Goal: Transaction & Acquisition: Purchase product/service

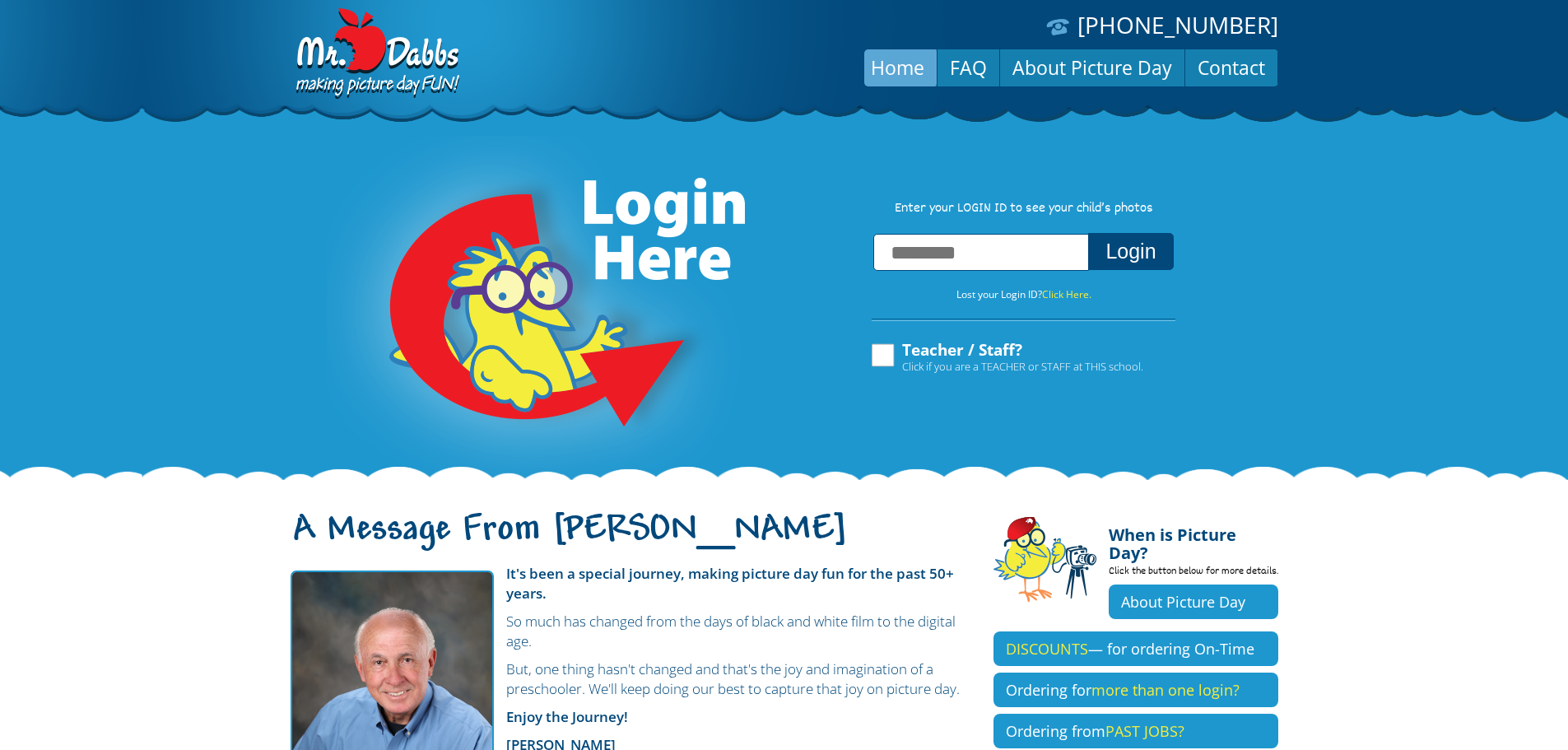
click at [1015, 250] on input "text" at bounding box center [981, 252] width 216 height 37
click at [1088, 233] on button "Login" at bounding box center [1131, 251] width 85 height 37
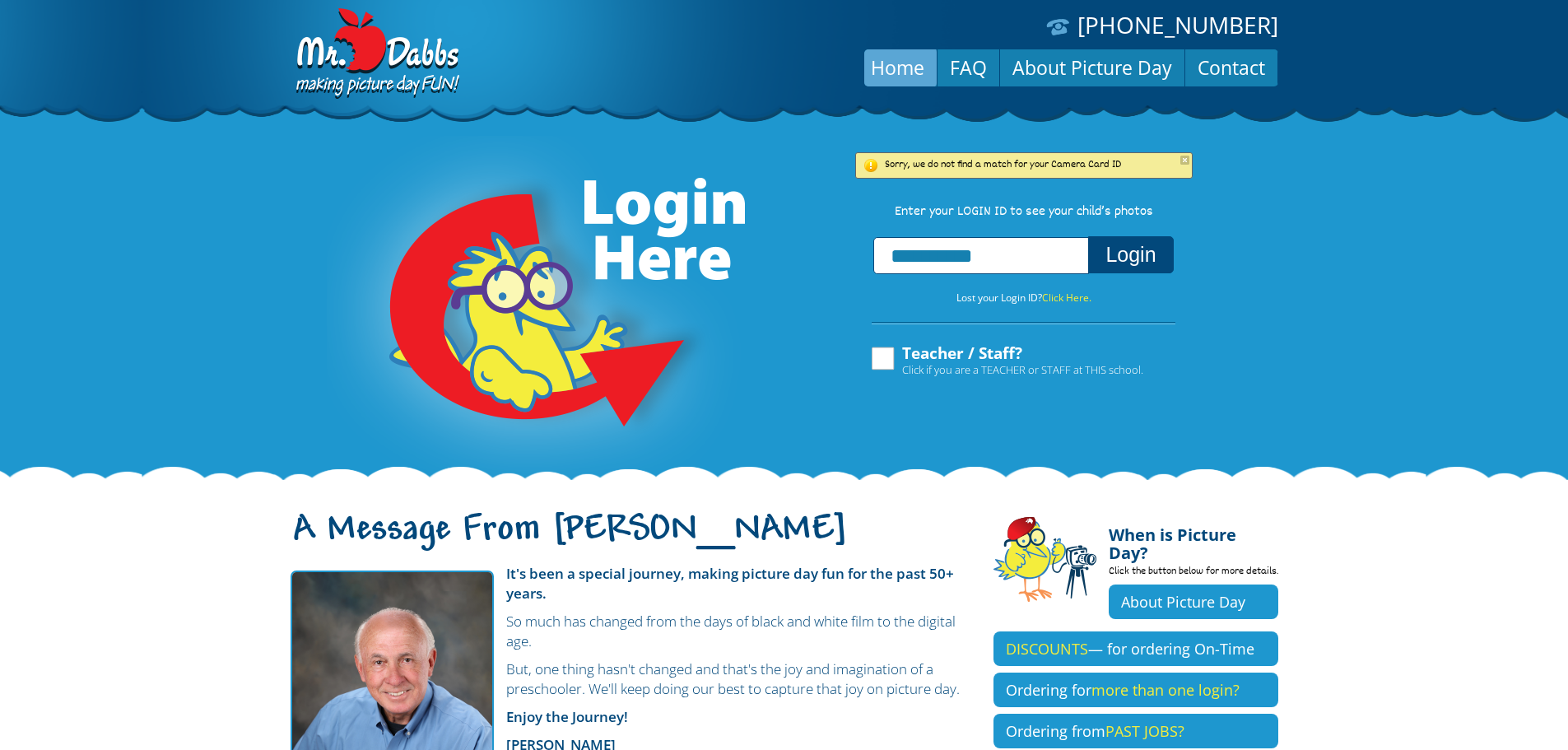
click at [915, 273] on input "**********" at bounding box center [981, 255] width 216 height 37
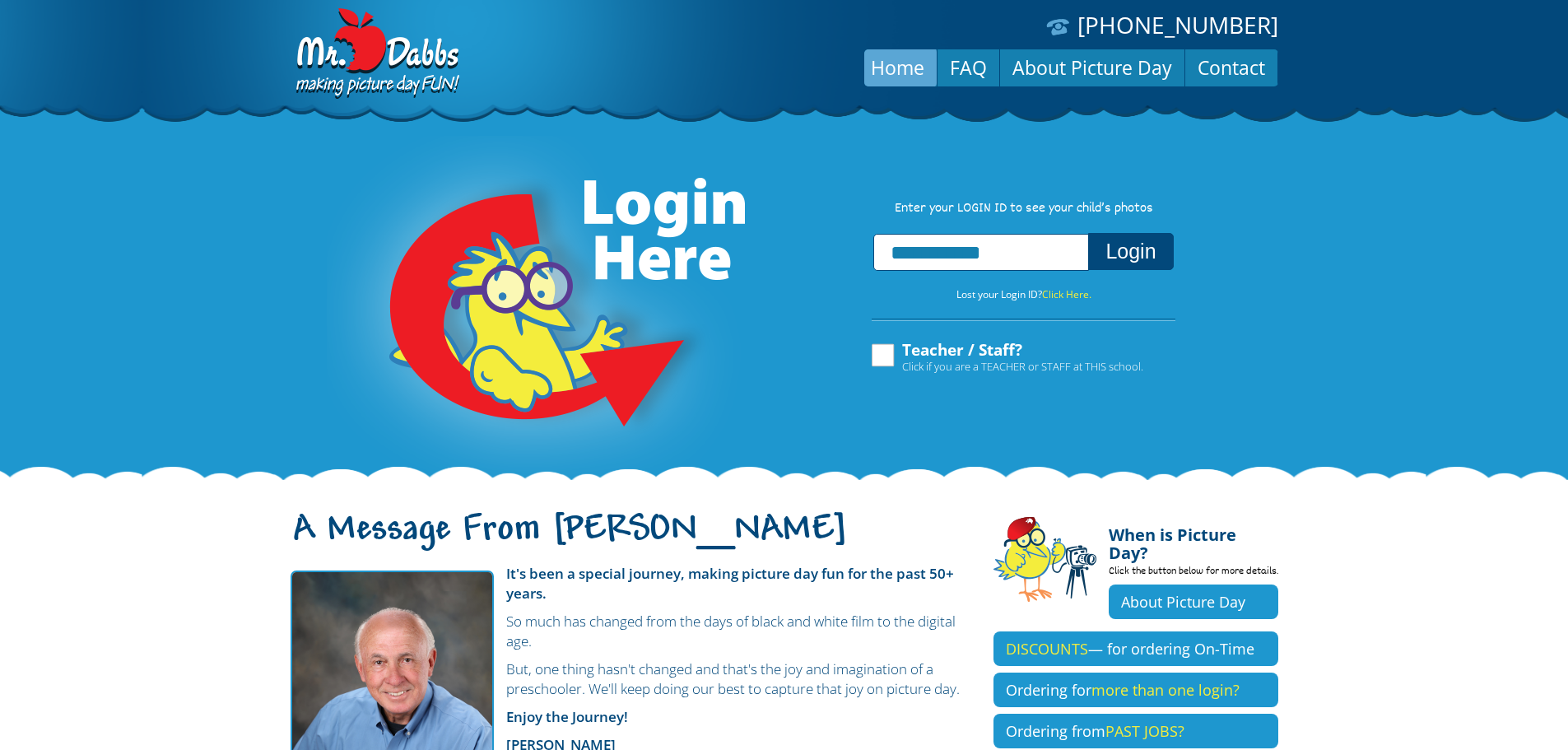
type input "**********"
click at [1143, 259] on button "Login" at bounding box center [1131, 251] width 85 height 37
click at [1022, 257] on input "text" at bounding box center [981, 252] width 216 height 37
type input "**********"
click at [1088, 233] on button "Login" at bounding box center [1131, 251] width 85 height 37
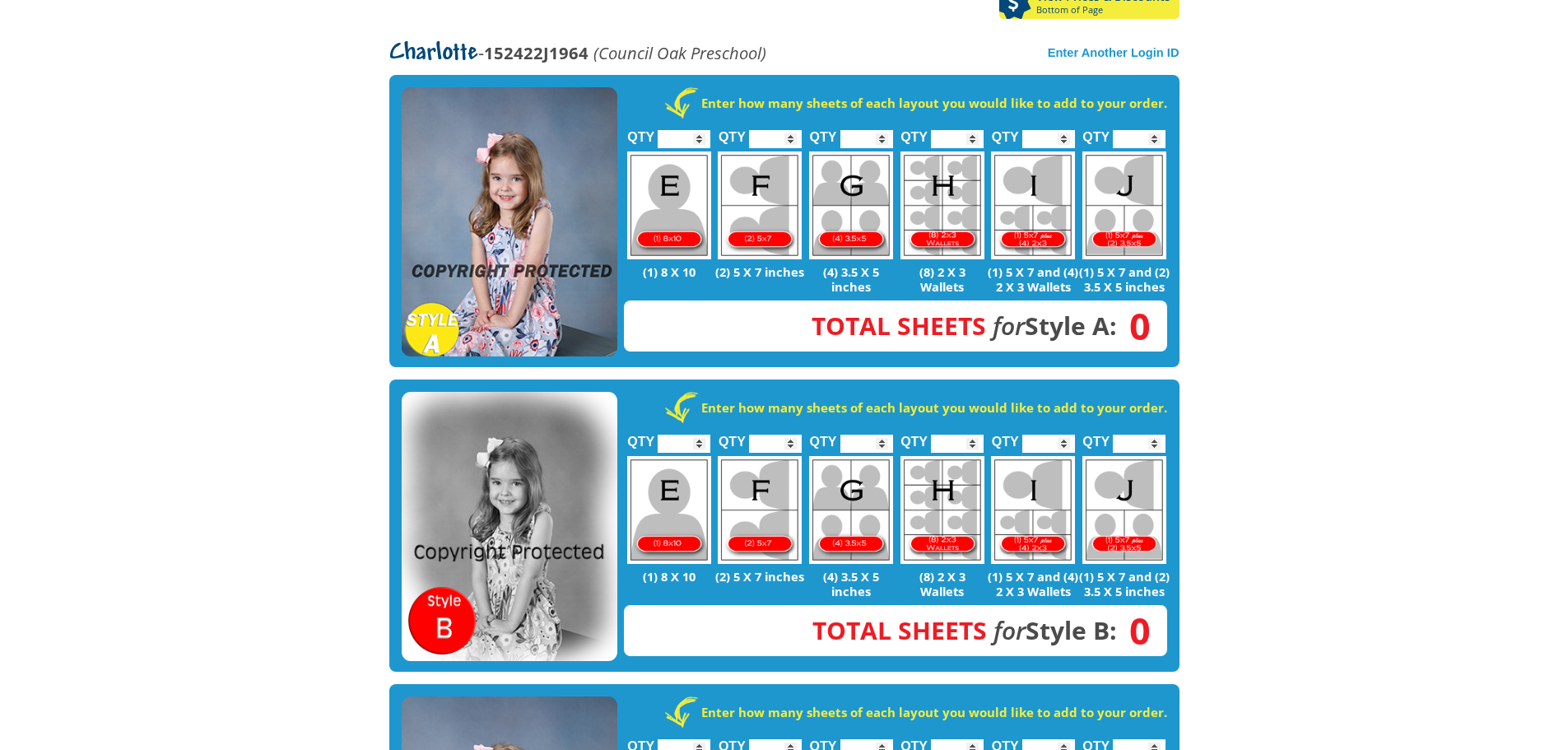
scroll to position [247, 0]
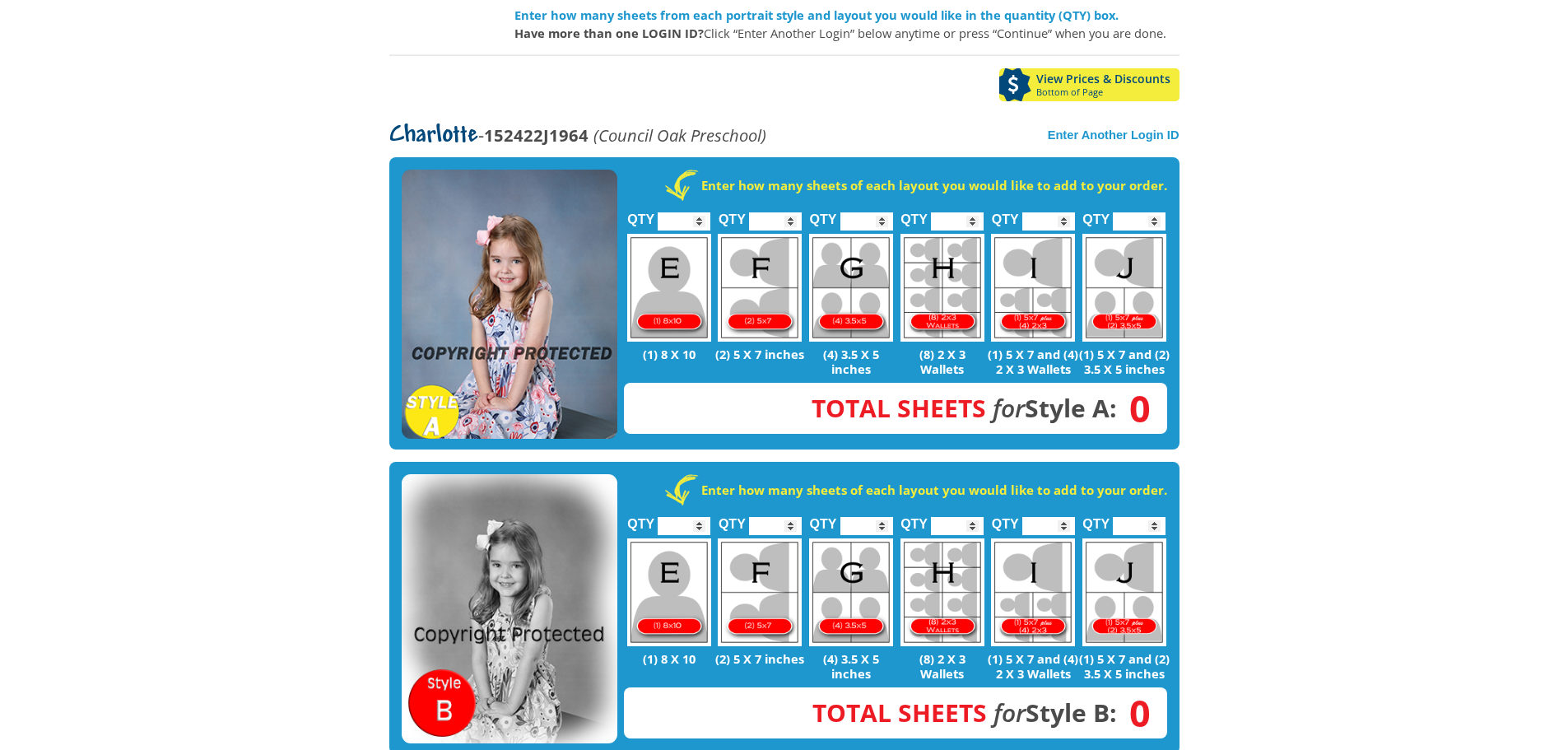
click at [511, 258] on img at bounding box center [509, 304] width 216 height 270
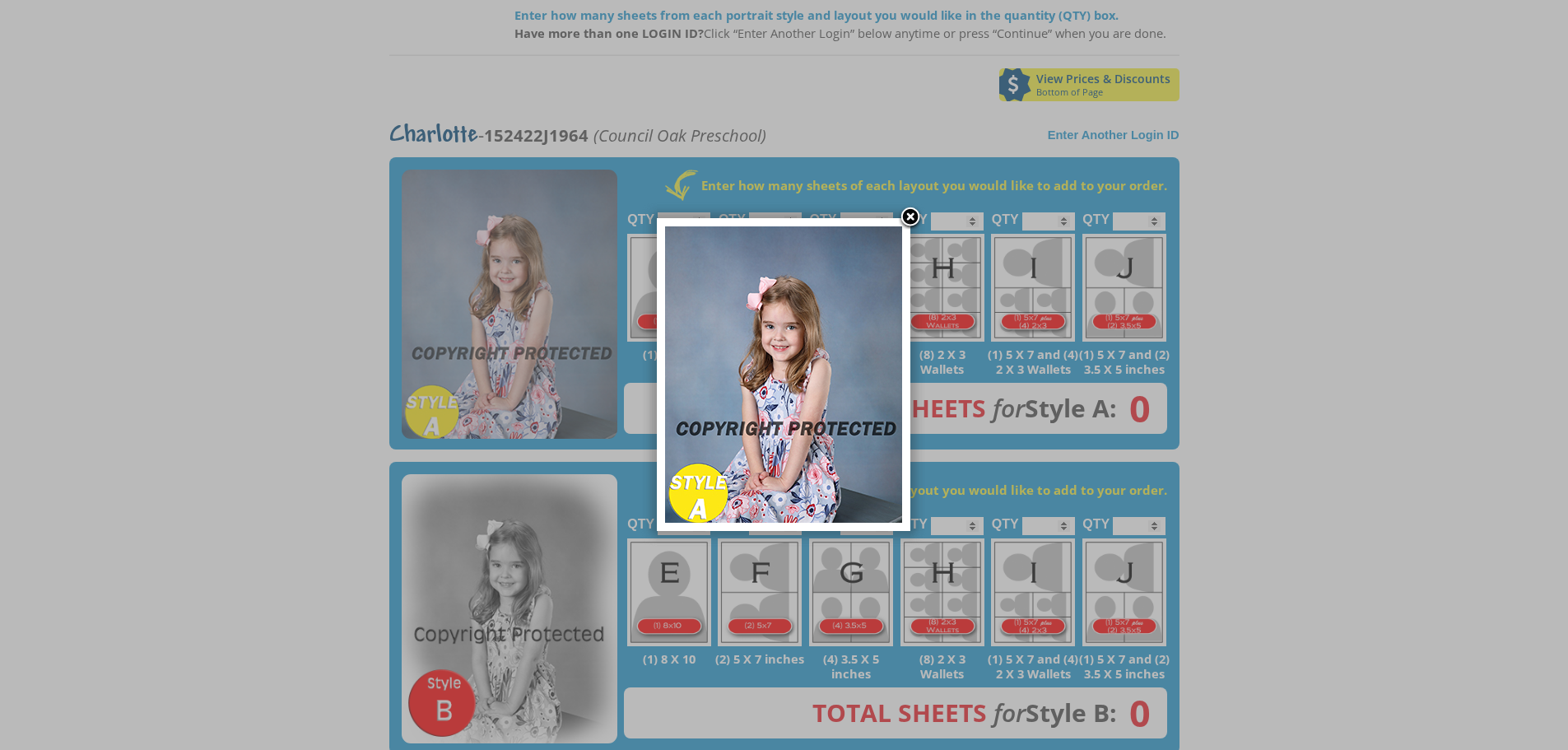
click at [913, 214] on link at bounding box center [911, 218] width 24 height 24
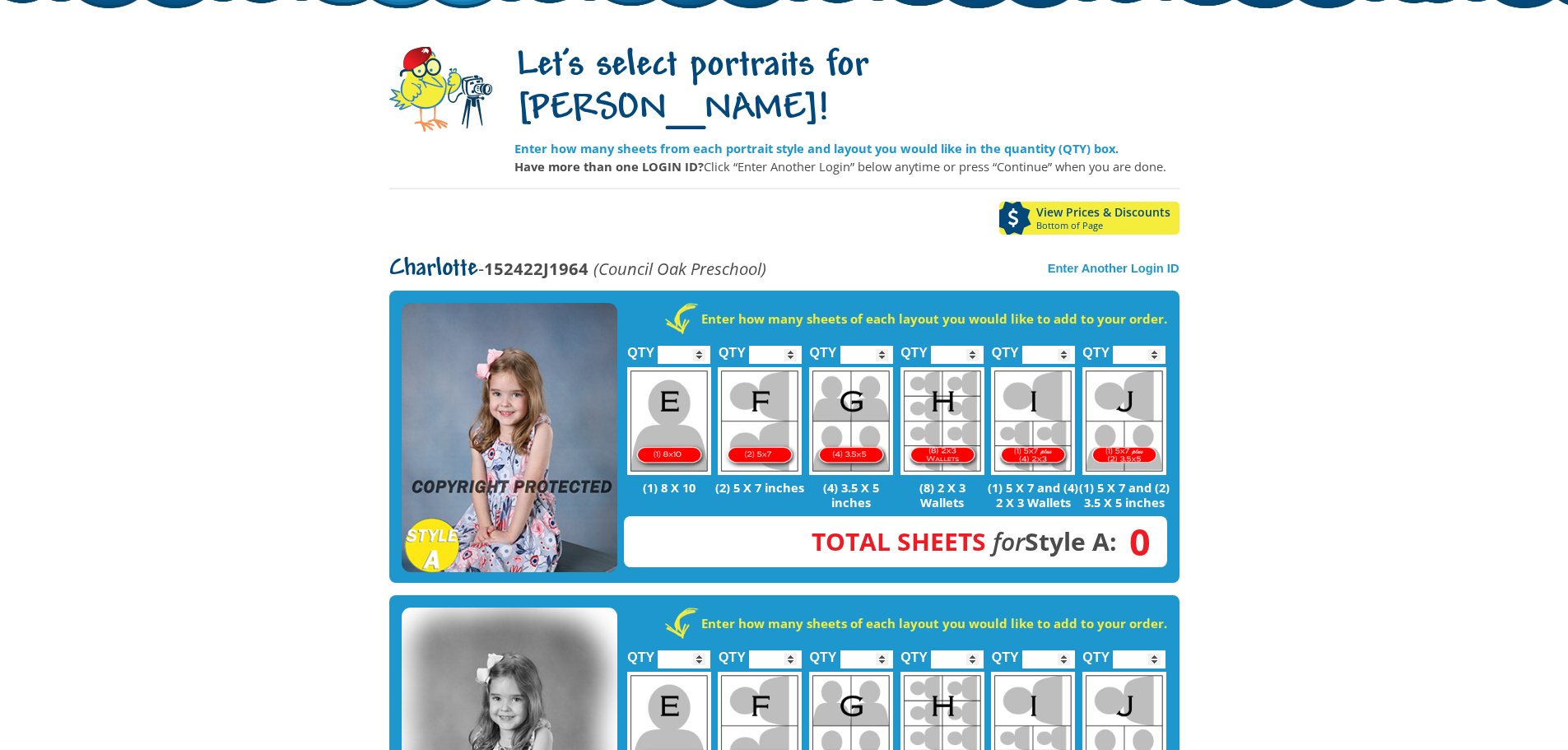
scroll to position [0, 0]
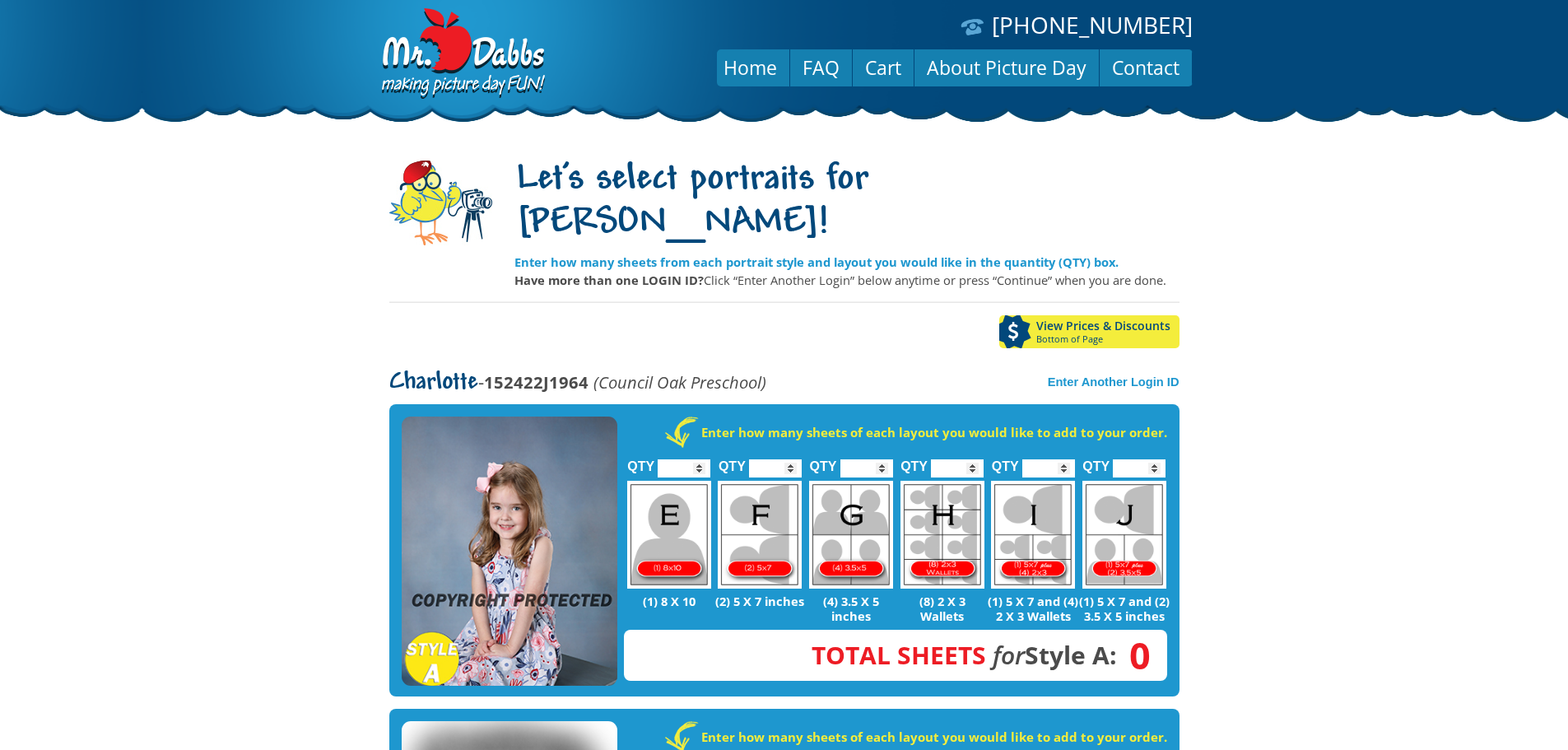
click at [1108, 334] on span "Bottom of Page" at bounding box center [1107, 338] width 143 height 10
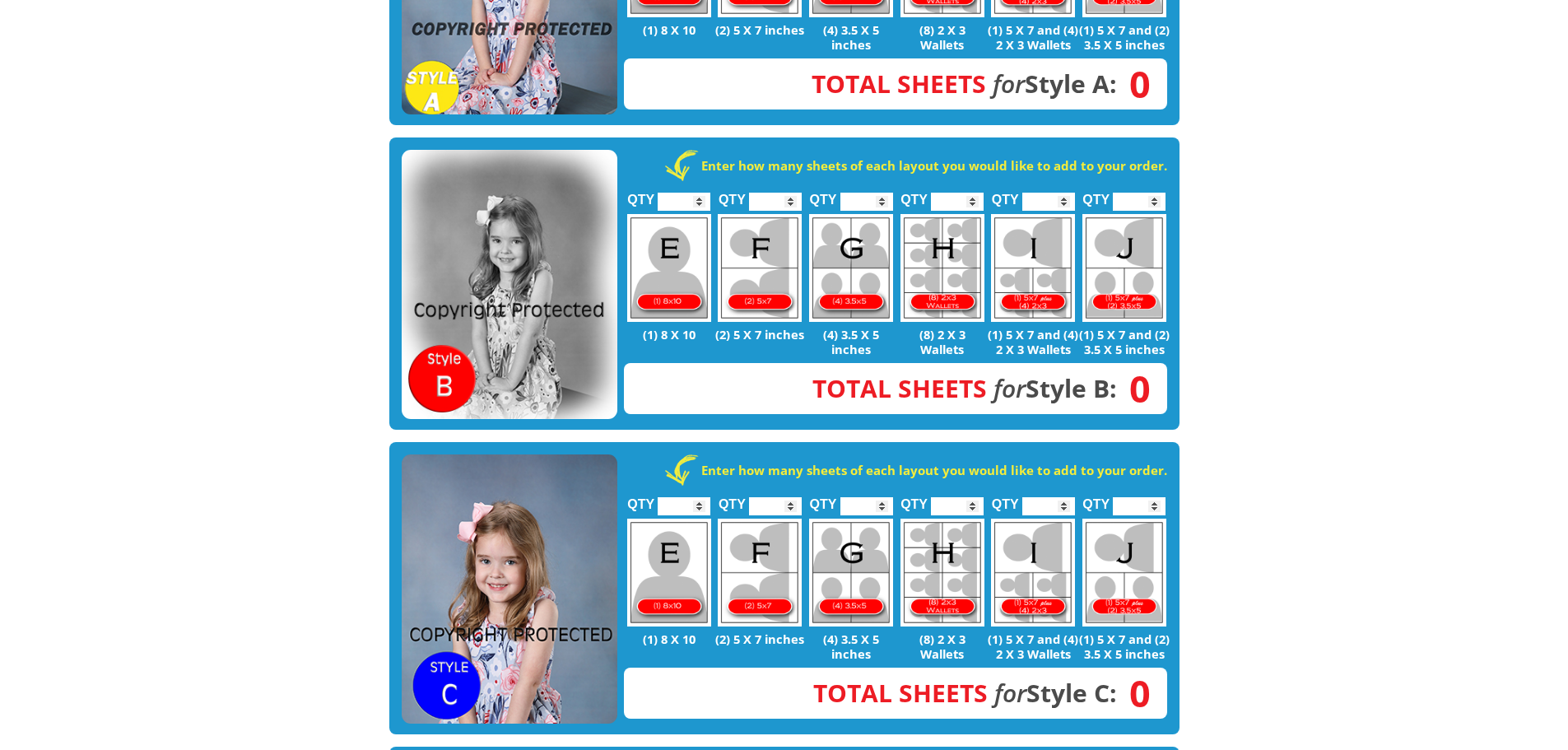
scroll to position [545, 0]
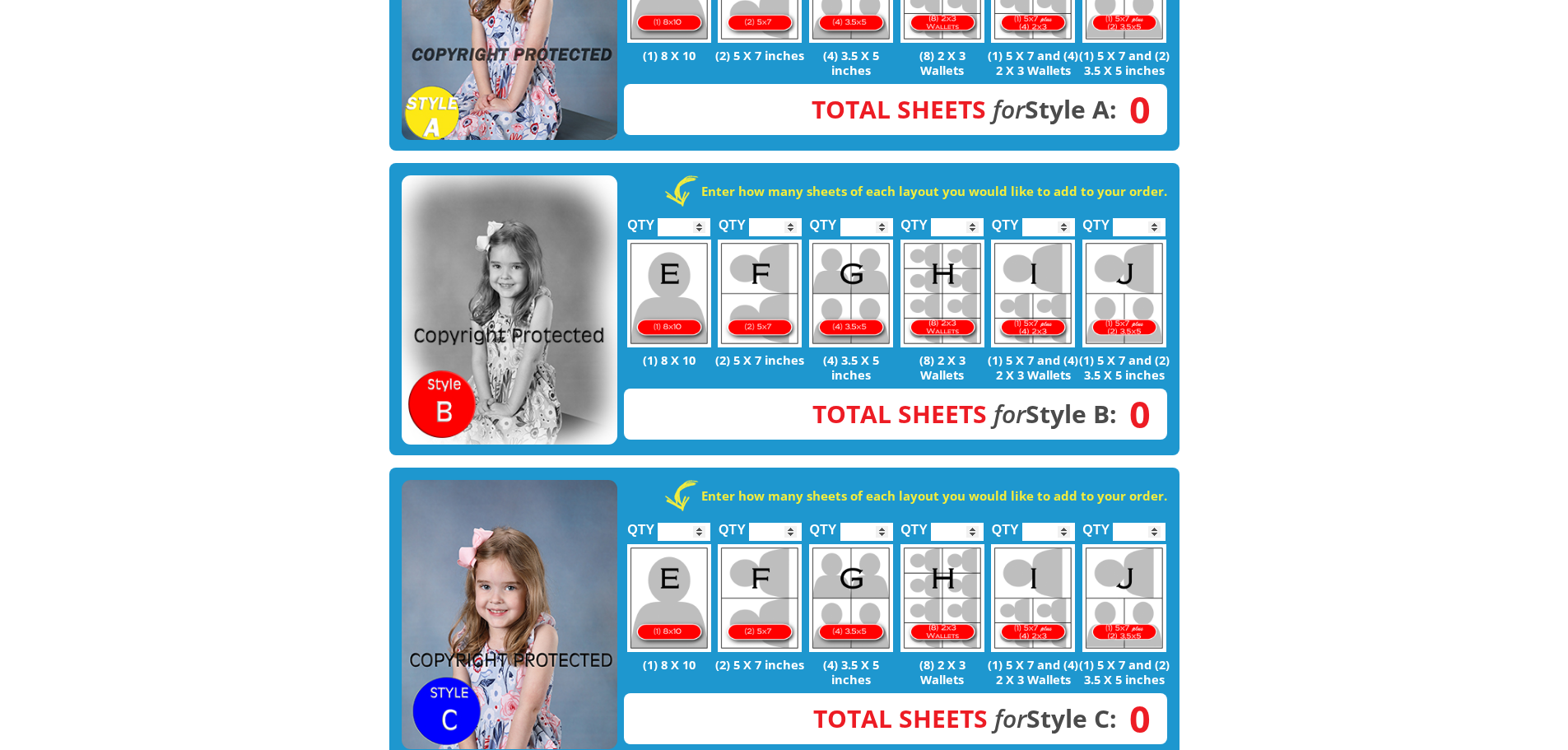
click at [482, 512] on img at bounding box center [509, 614] width 216 height 270
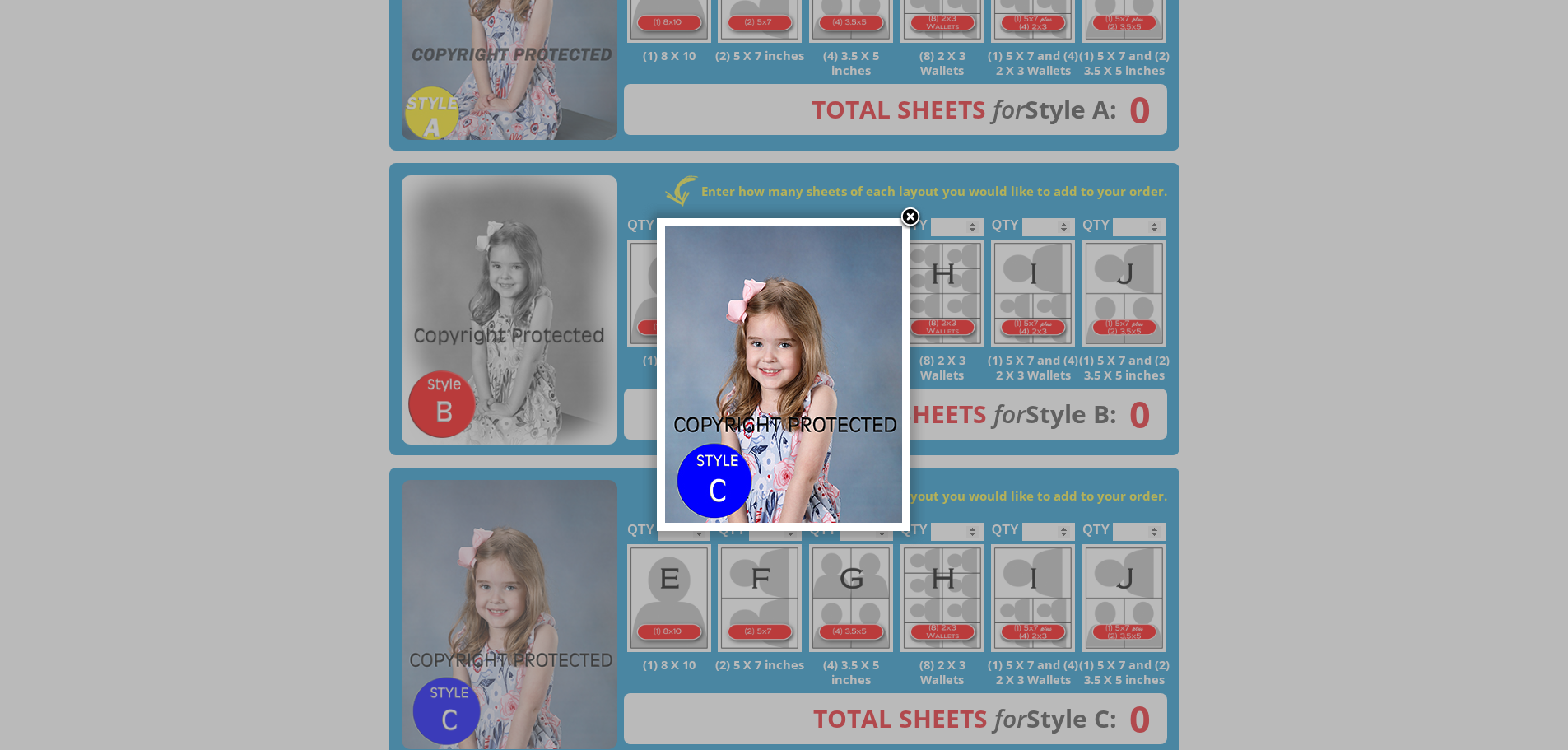
click at [915, 215] on link at bounding box center [911, 218] width 24 height 24
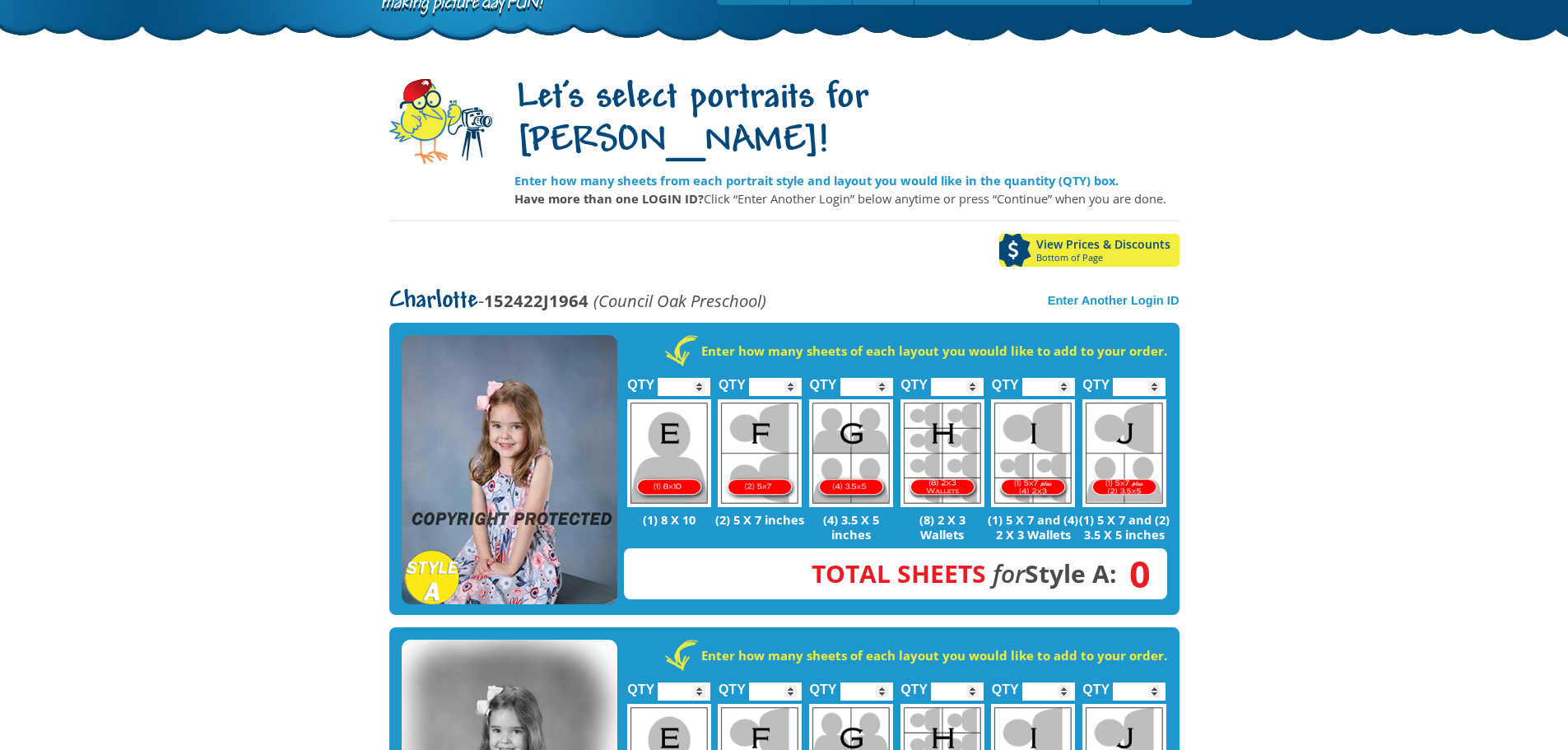
scroll to position [52, 0]
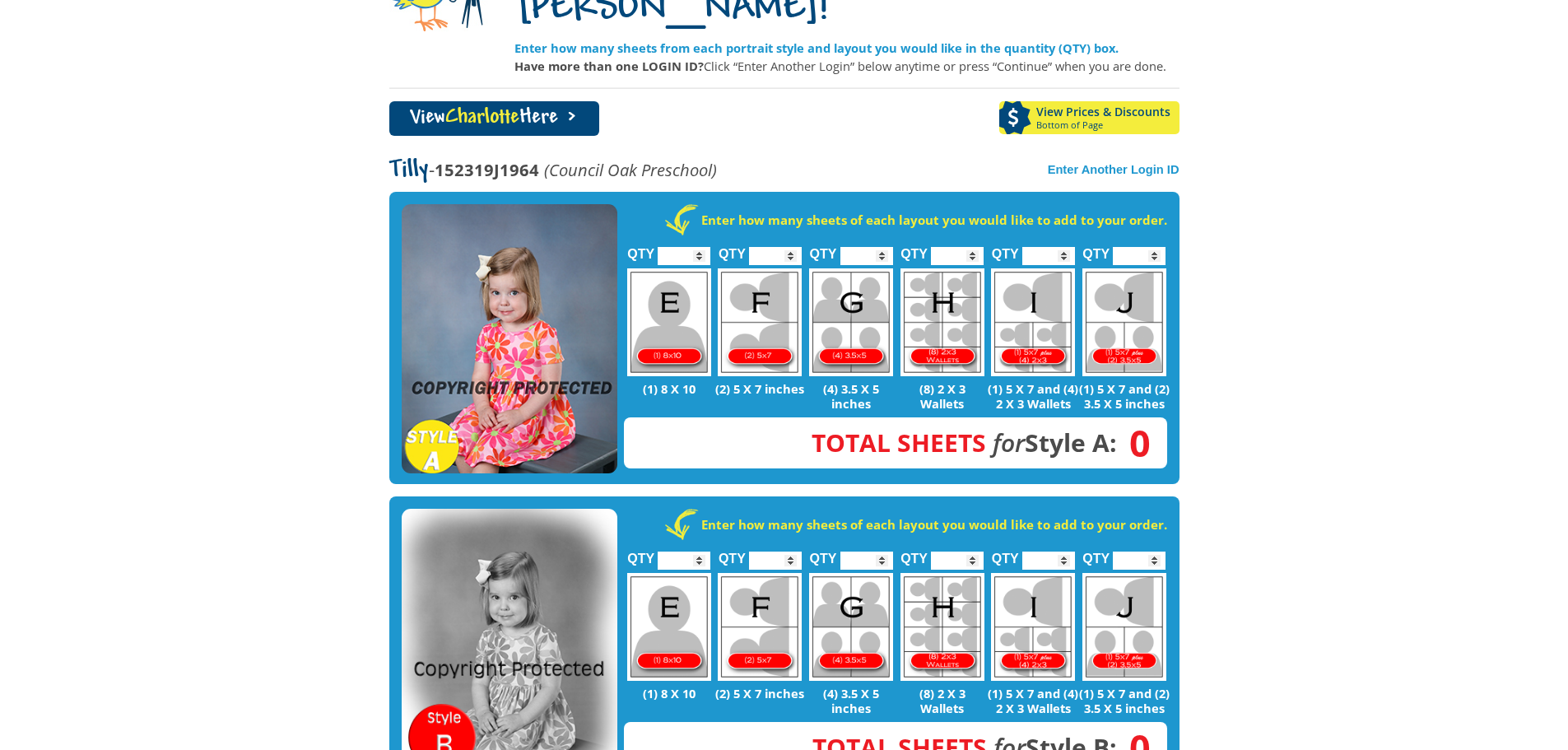
scroll to position [247, 0]
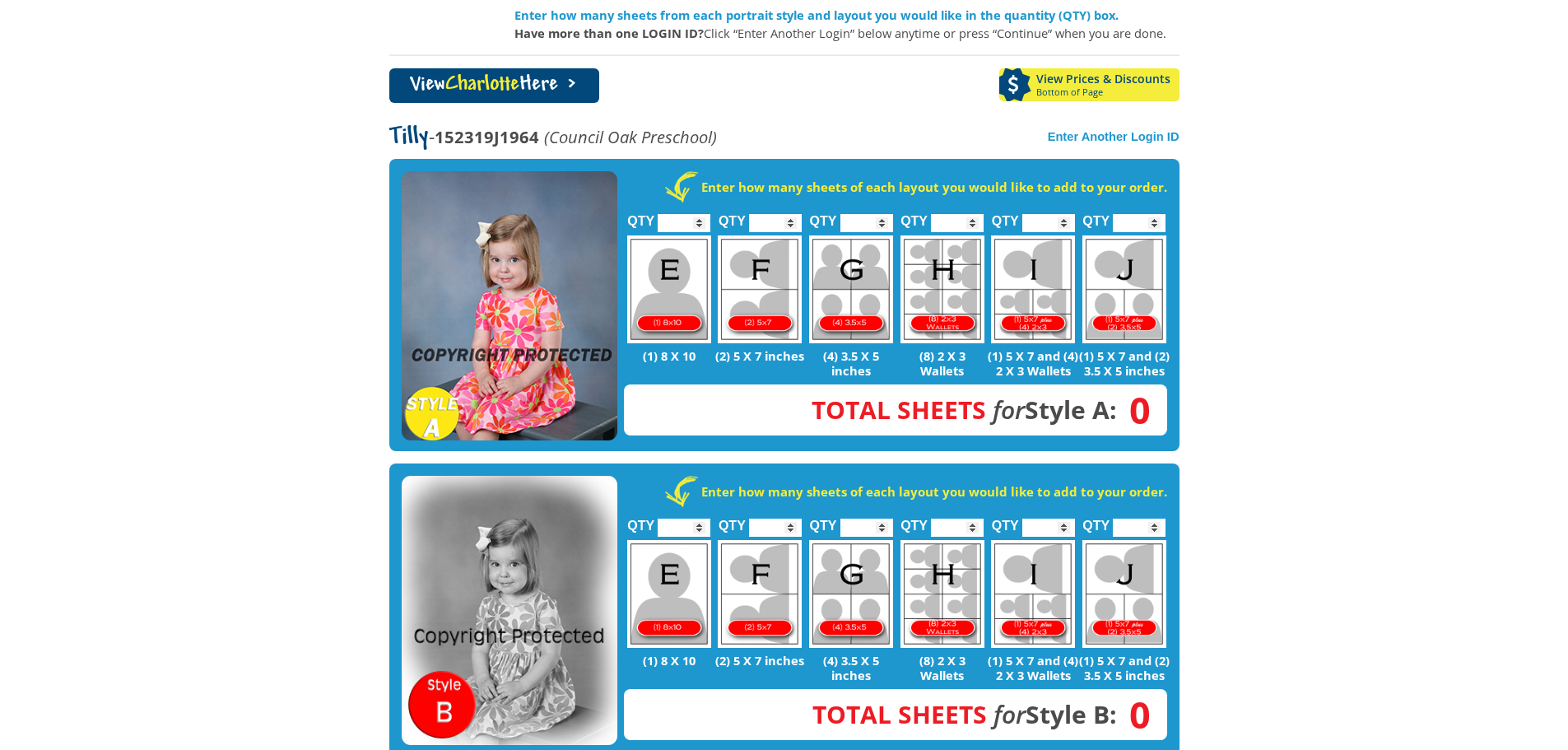
click at [502, 241] on img at bounding box center [509, 305] width 216 height 270
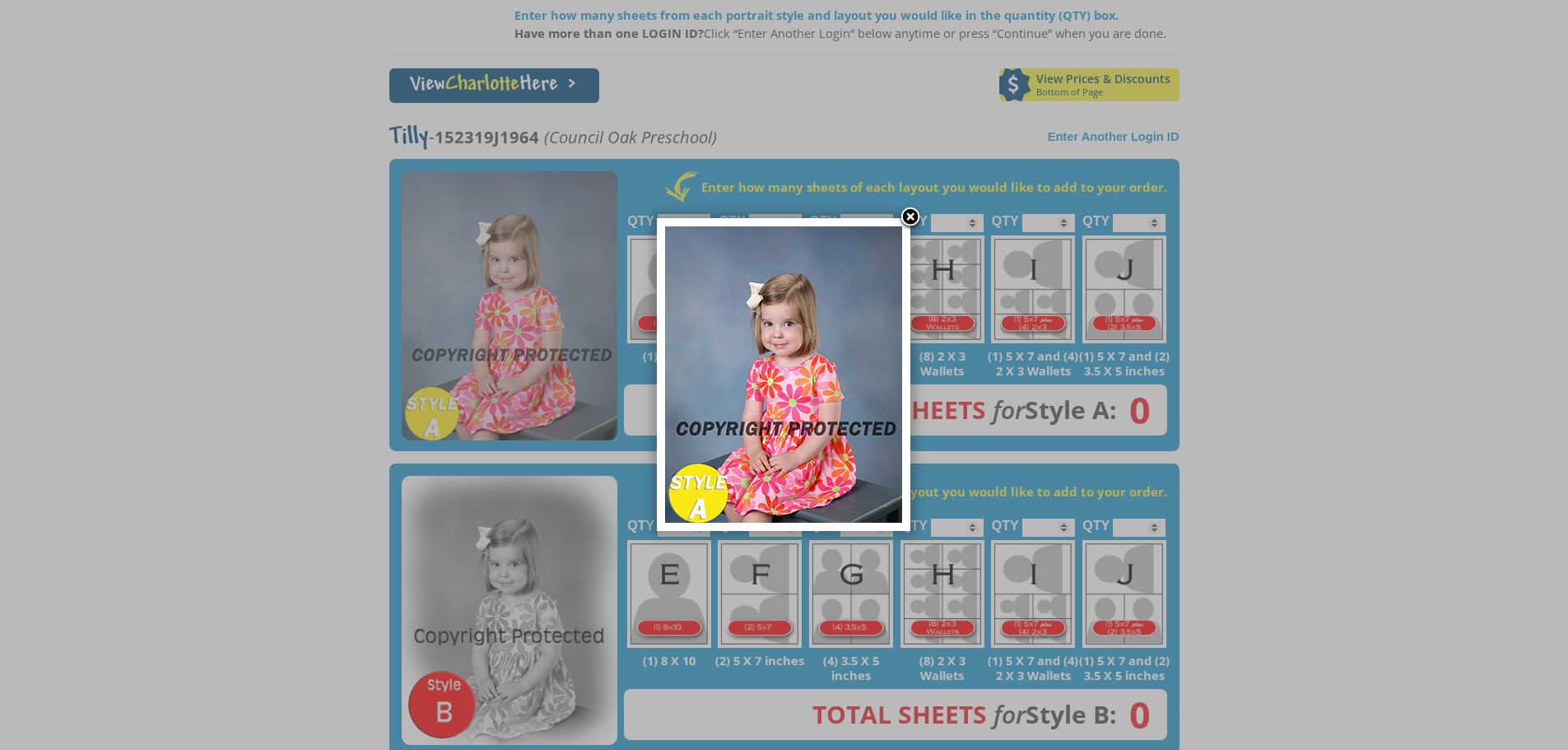
click at [795, 341] on img at bounding box center [783, 375] width 237 height 297
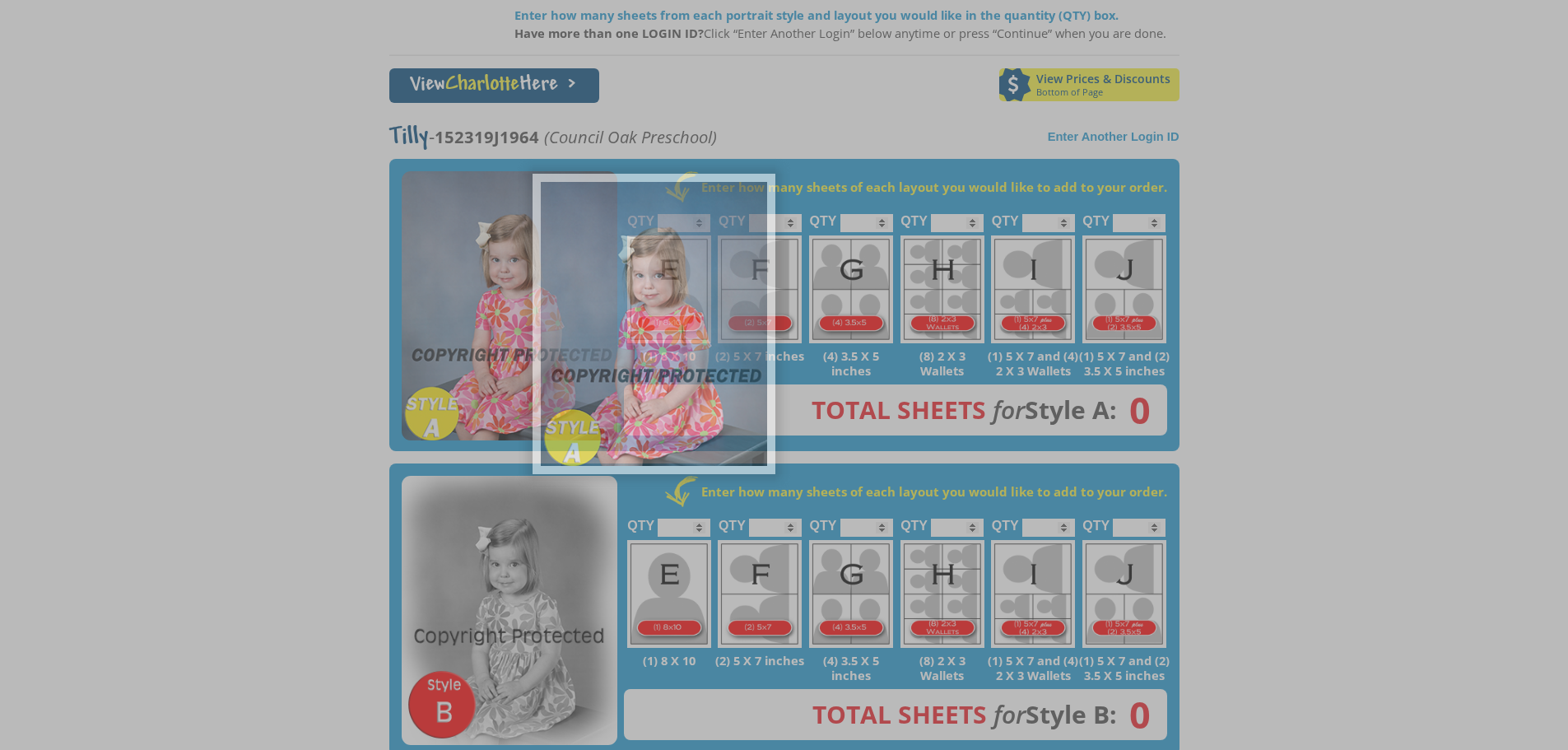
click at [795, 341] on body "(888) 598-4911 Menu Home FAQ Cart About Picture Day Contact Let's select portra…" at bounding box center [784, 127] width 1568 height 750
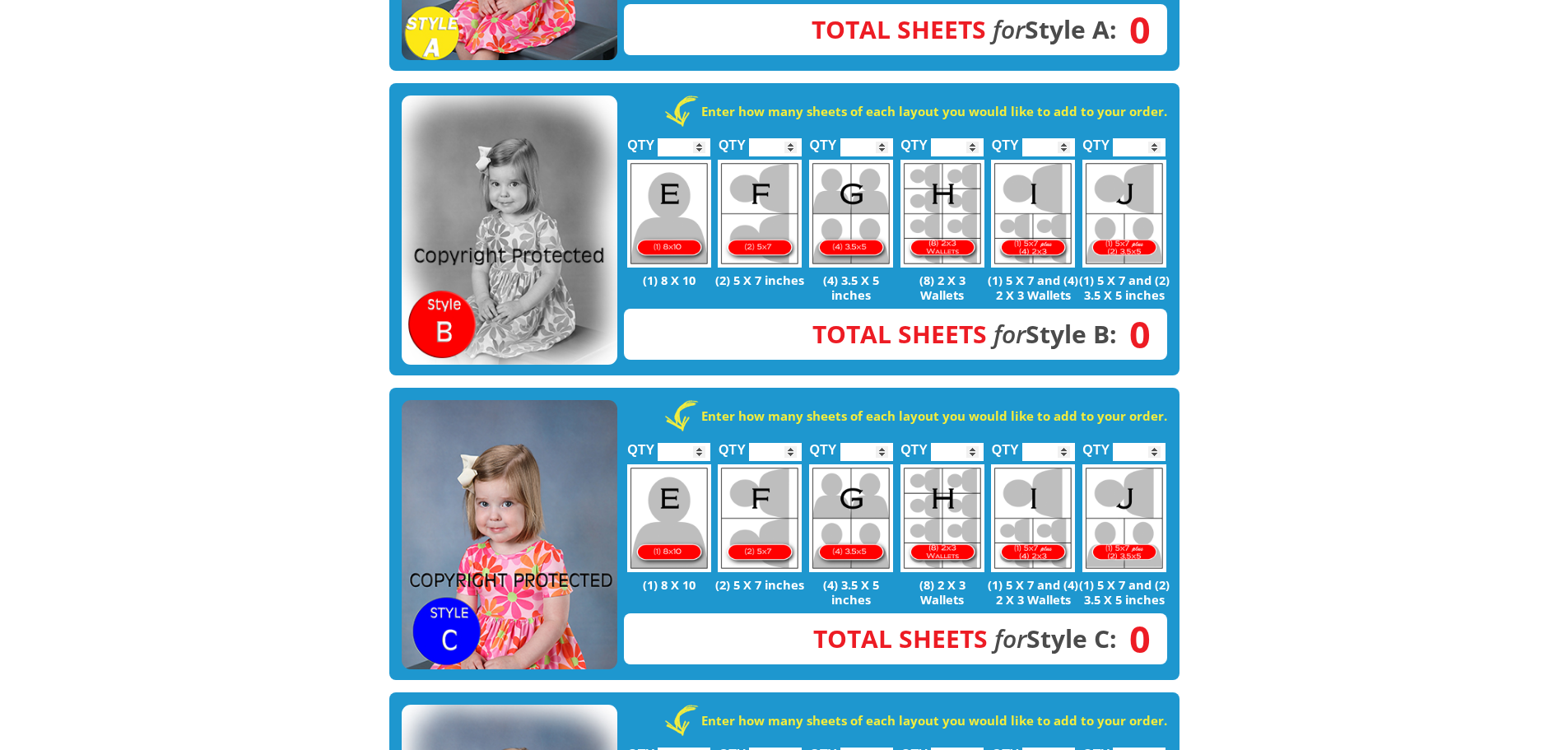
scroll to position [658, 0]
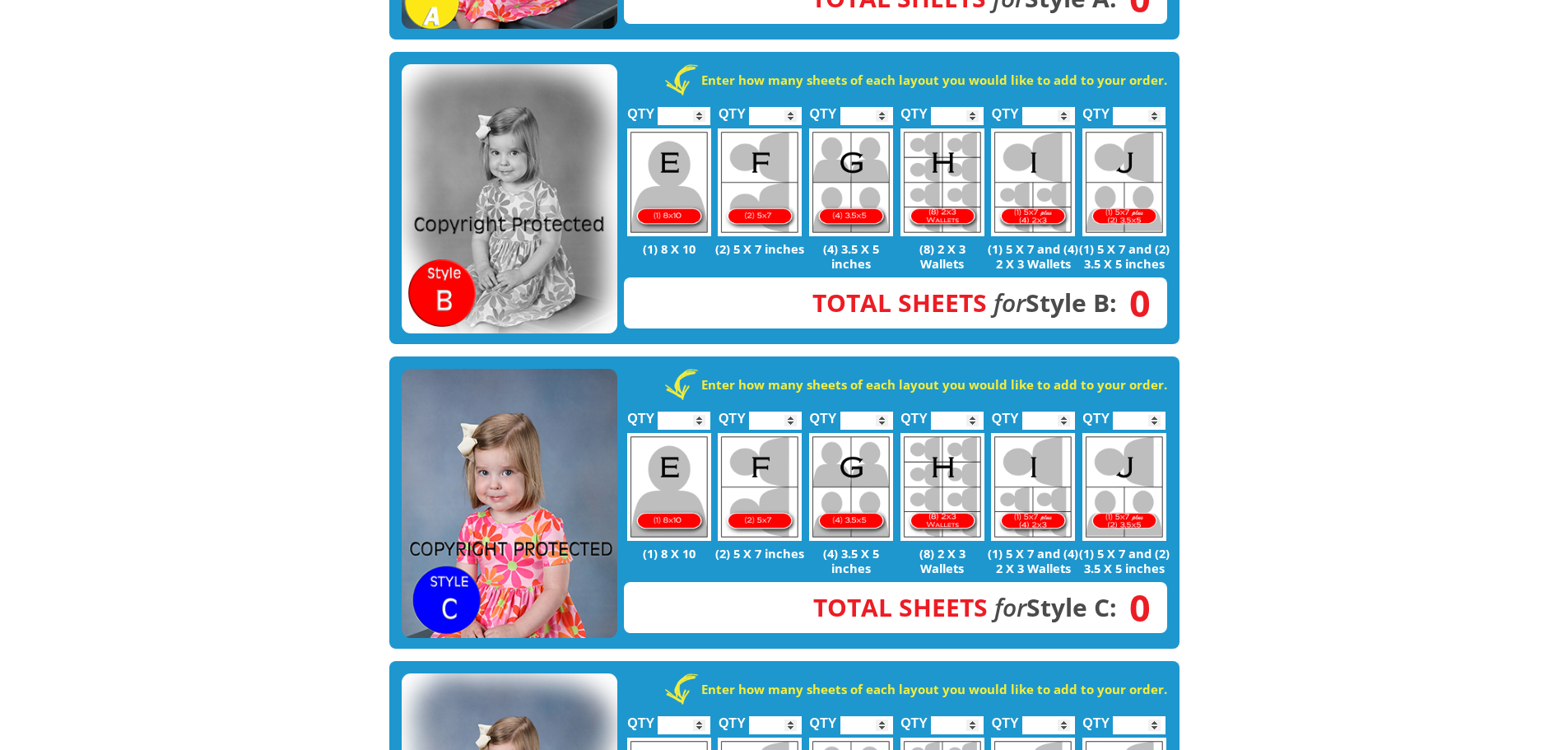
click at [529, 446] on img at bounding box center [509, 503] width 216 height 270
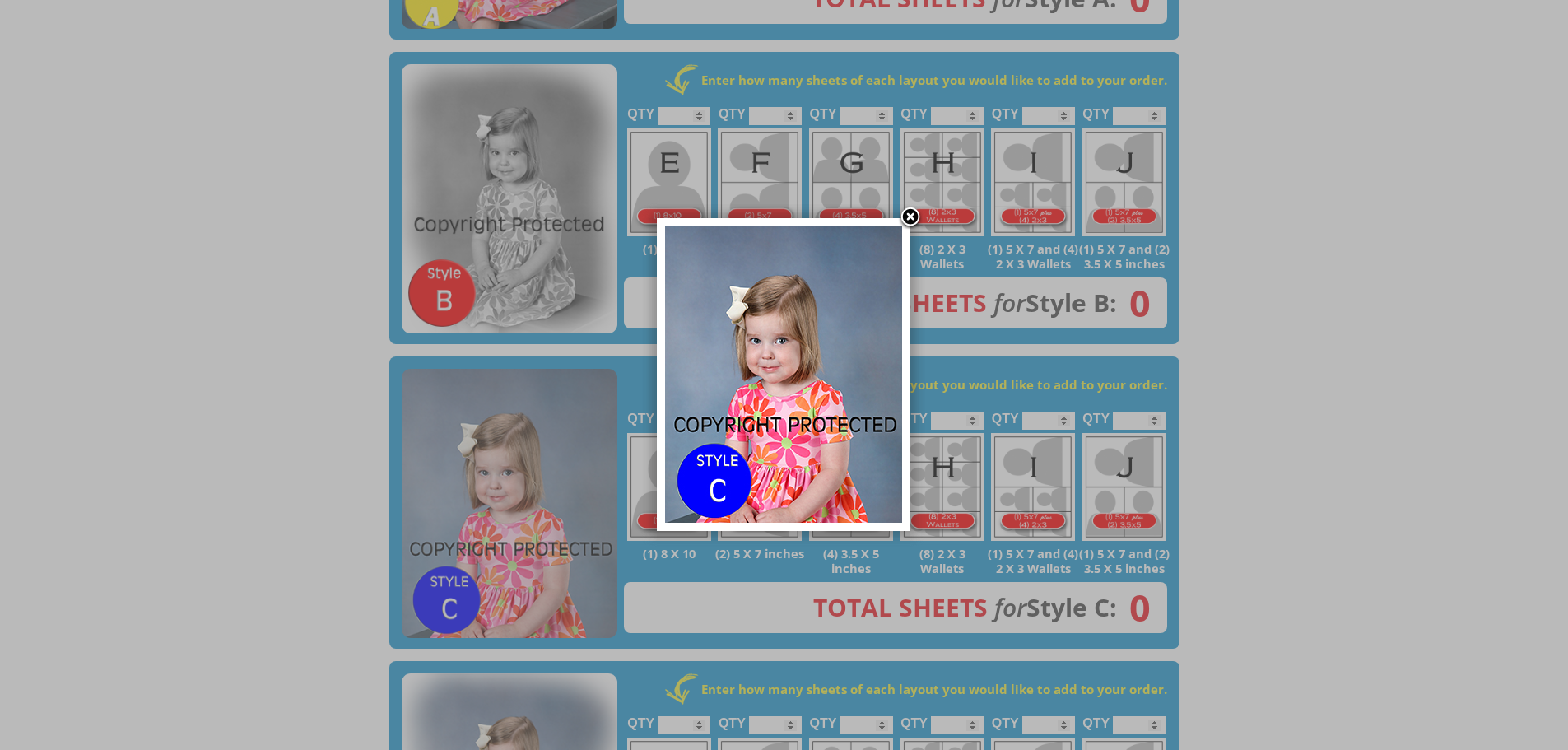
click at [916, 215] on link at bounding box center [911, 218] width 24 height 24
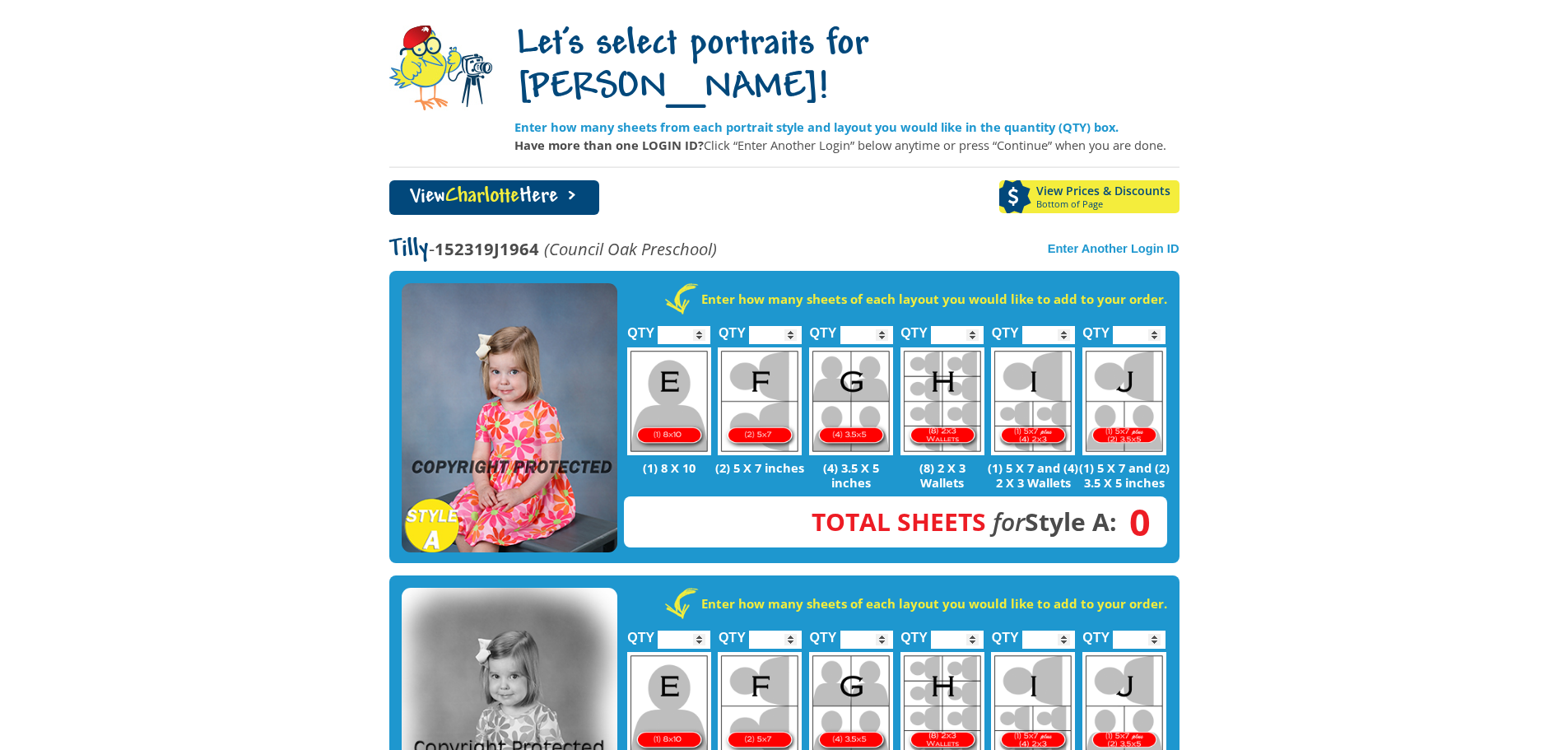
scroll to position [165, 0]
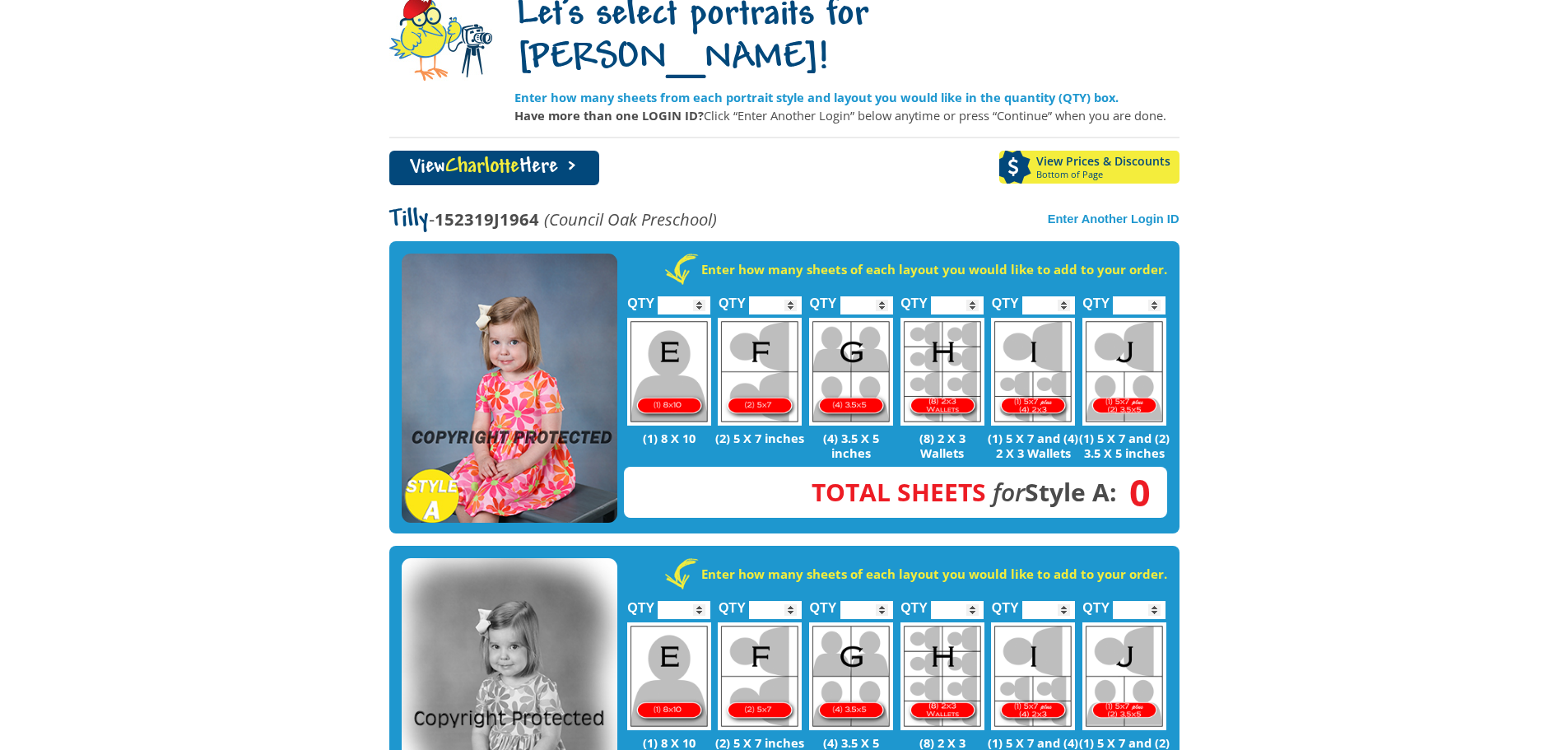
click at [1055, 151] on link "View Prices & Discounts Bottom of Page" at bounding box center [1089, 167] width 180 height 33
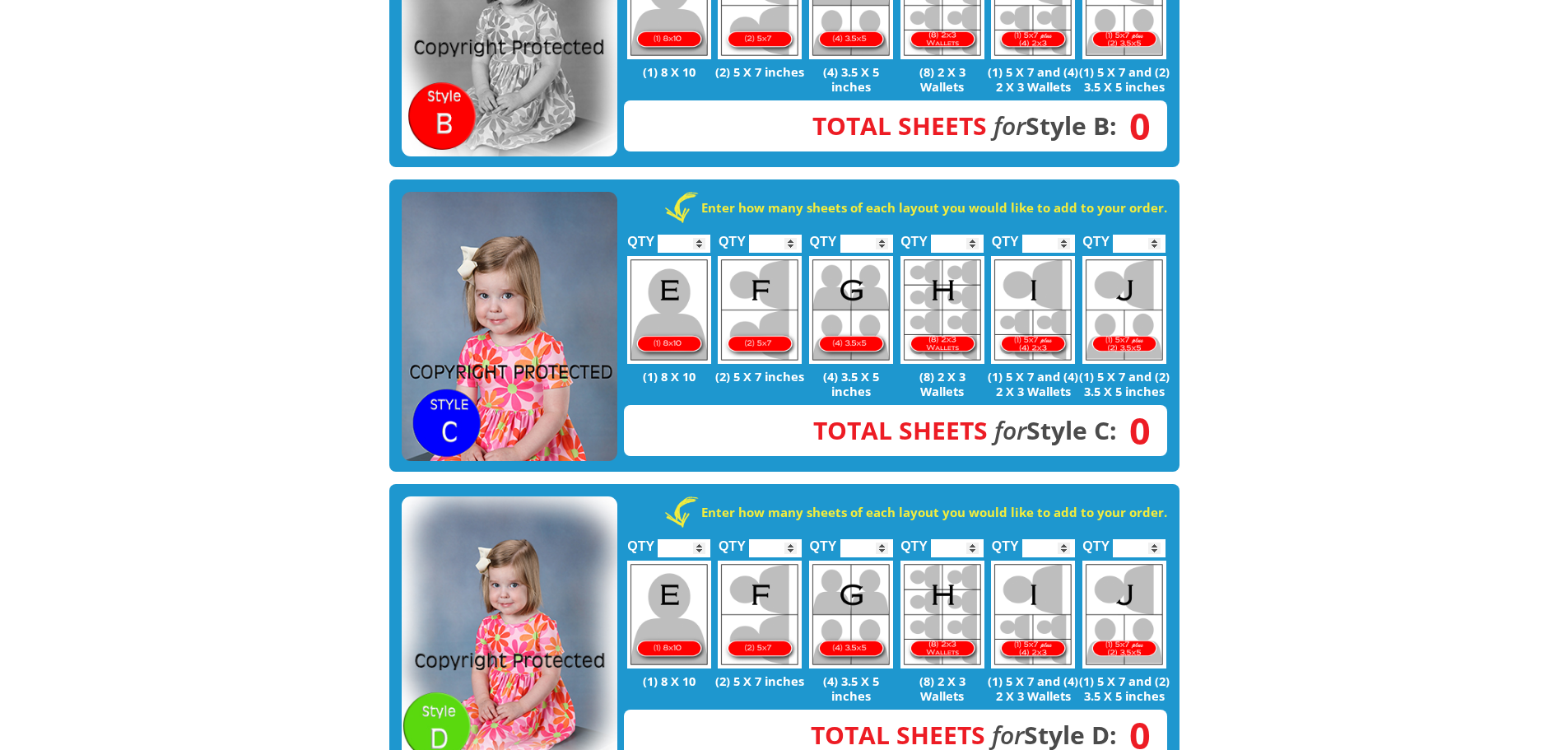
scroll to position [794, 0]
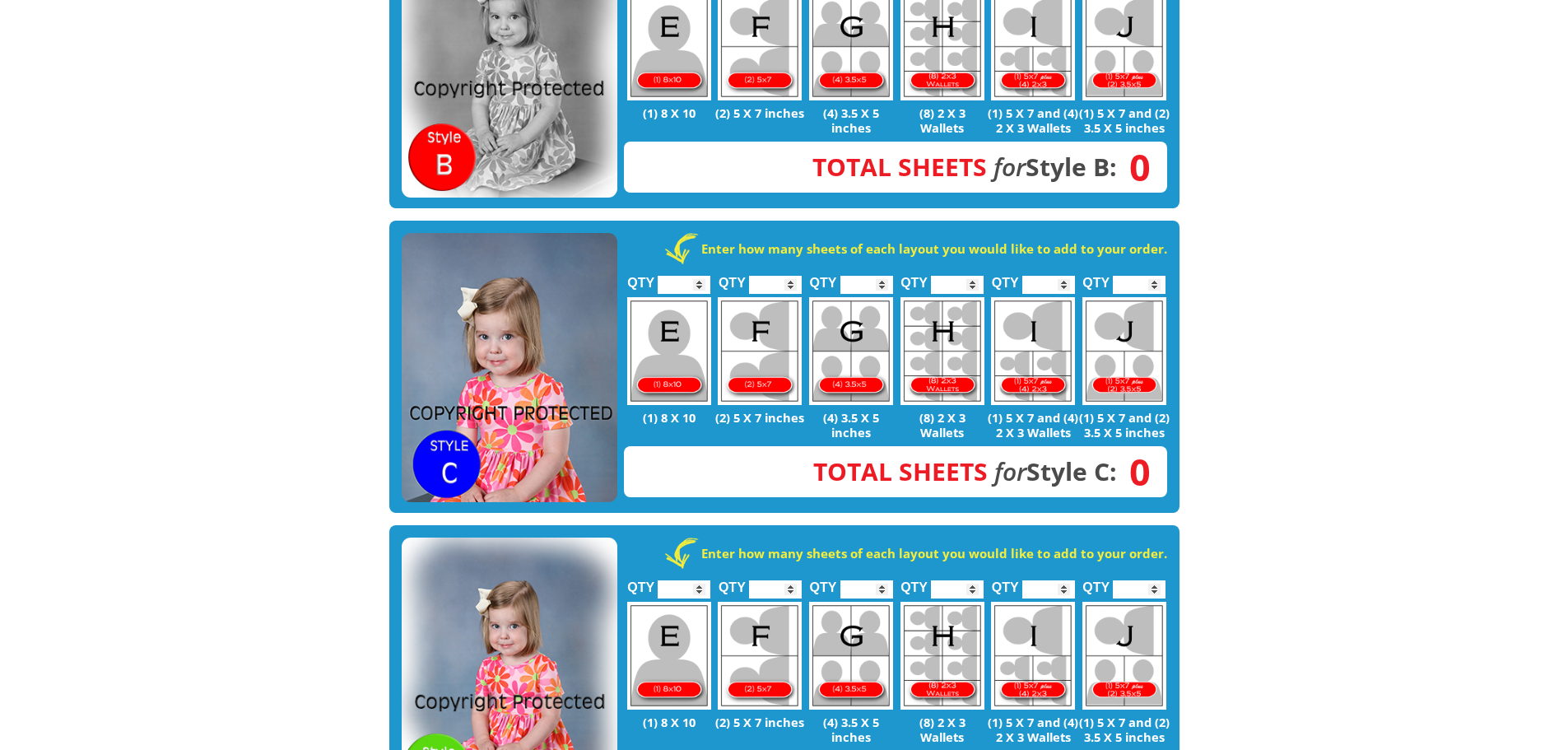
click at [526, 298] on img at bounding box center [509, 368] width 216 height 270
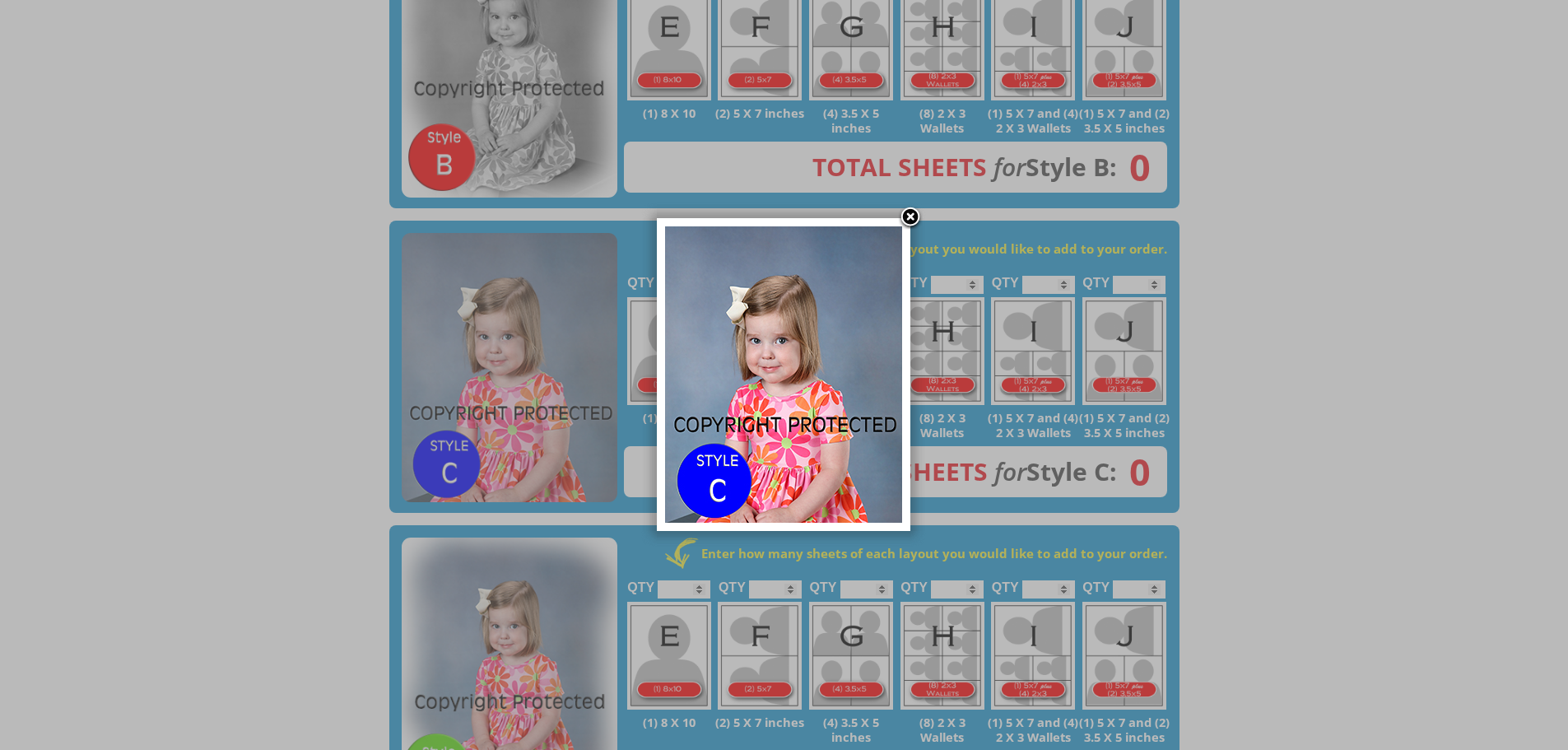
click at [911, 210] on link at bounding box center [911, 218] width 24 height 24
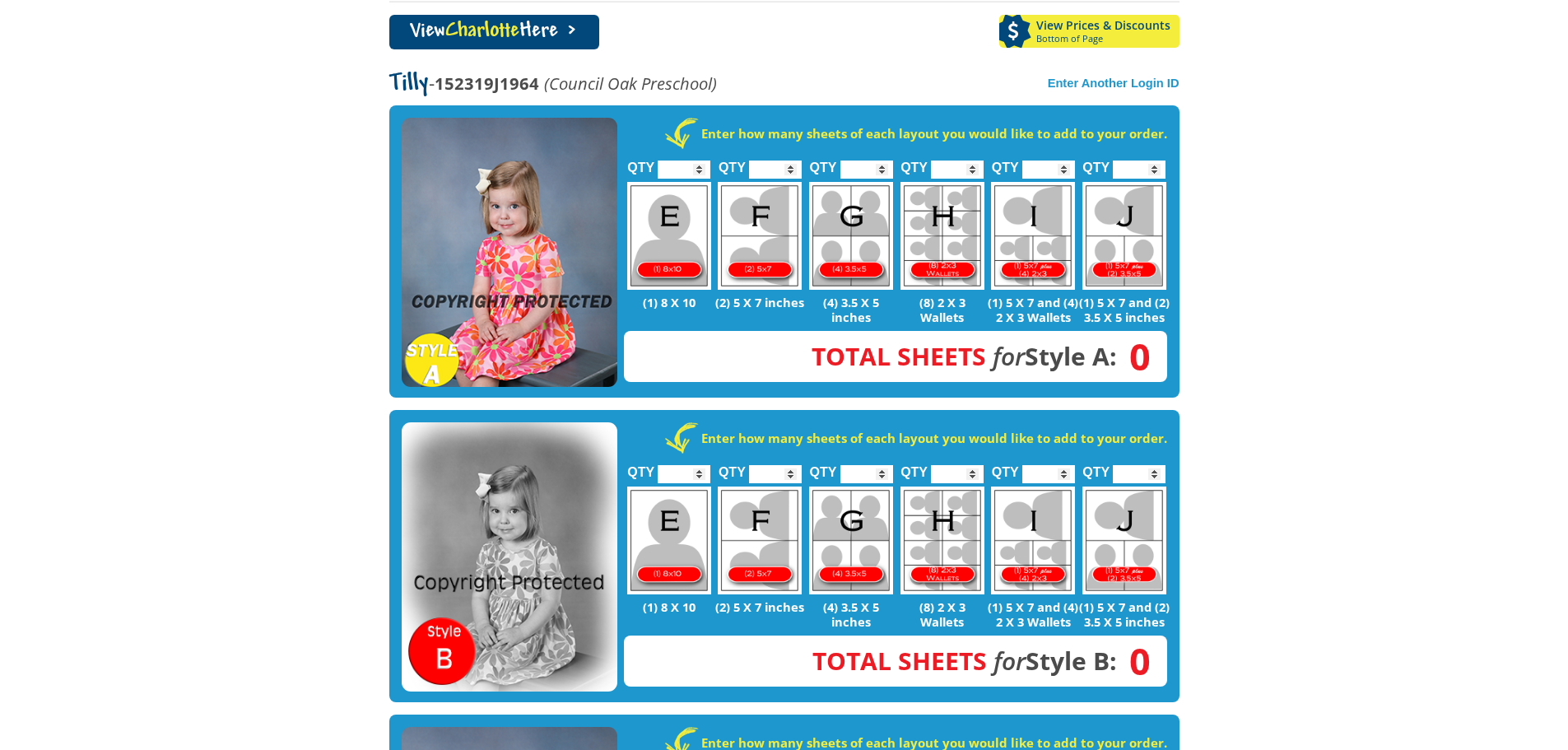
scroll to position [0, 0]
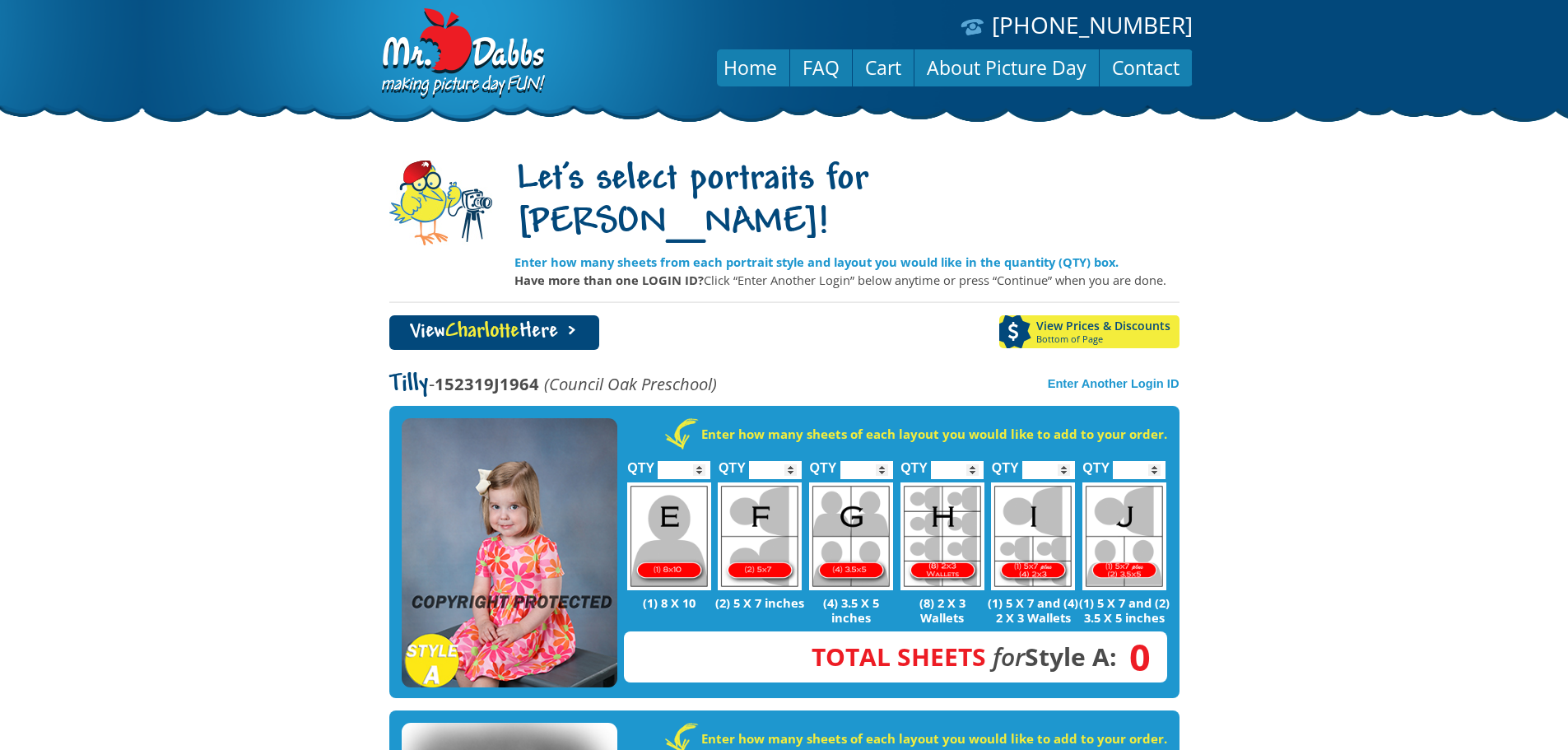
click at [504, 321] on span "Charlotte" at bounding box center [481, 332] width 74 height 23
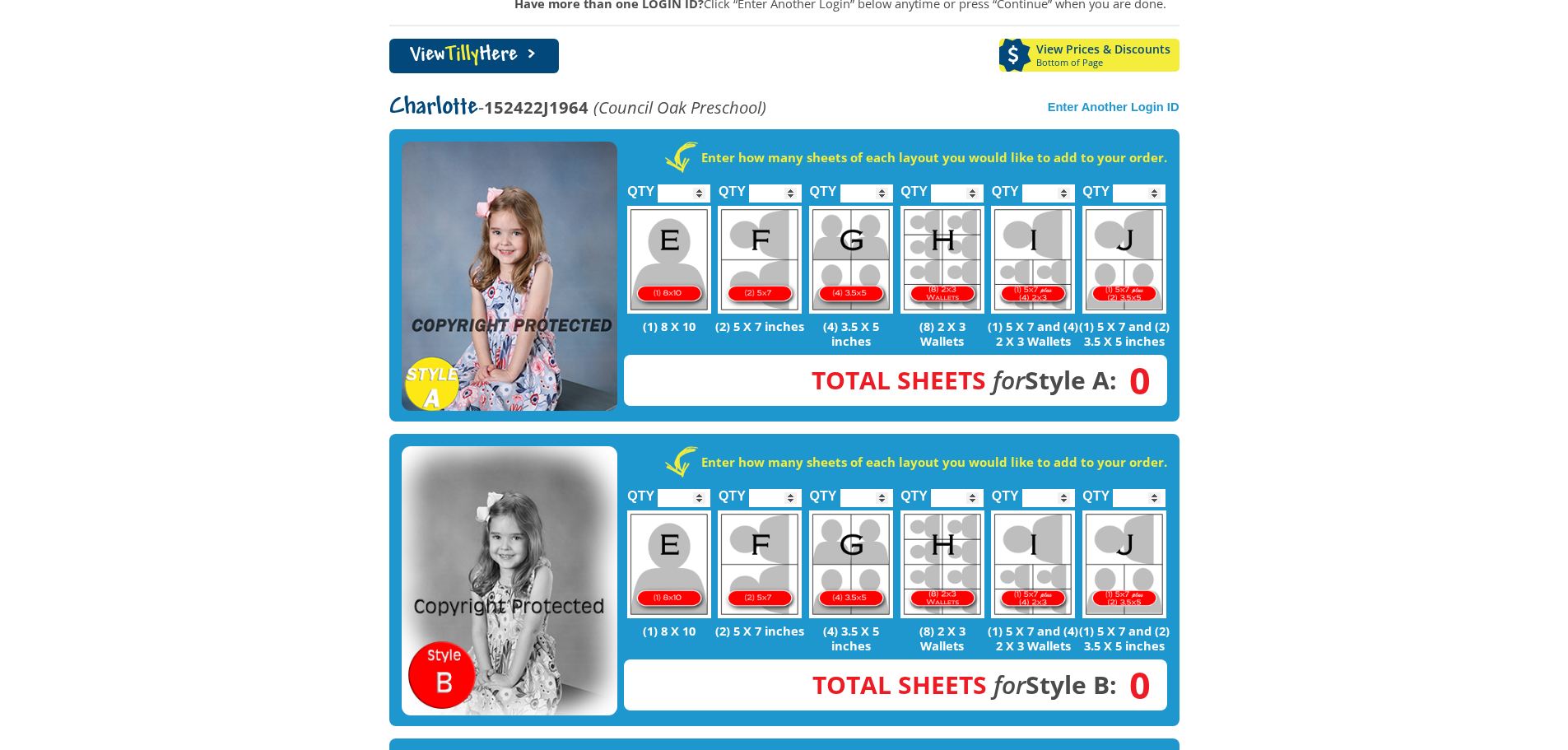
scroll to position [247, 0]
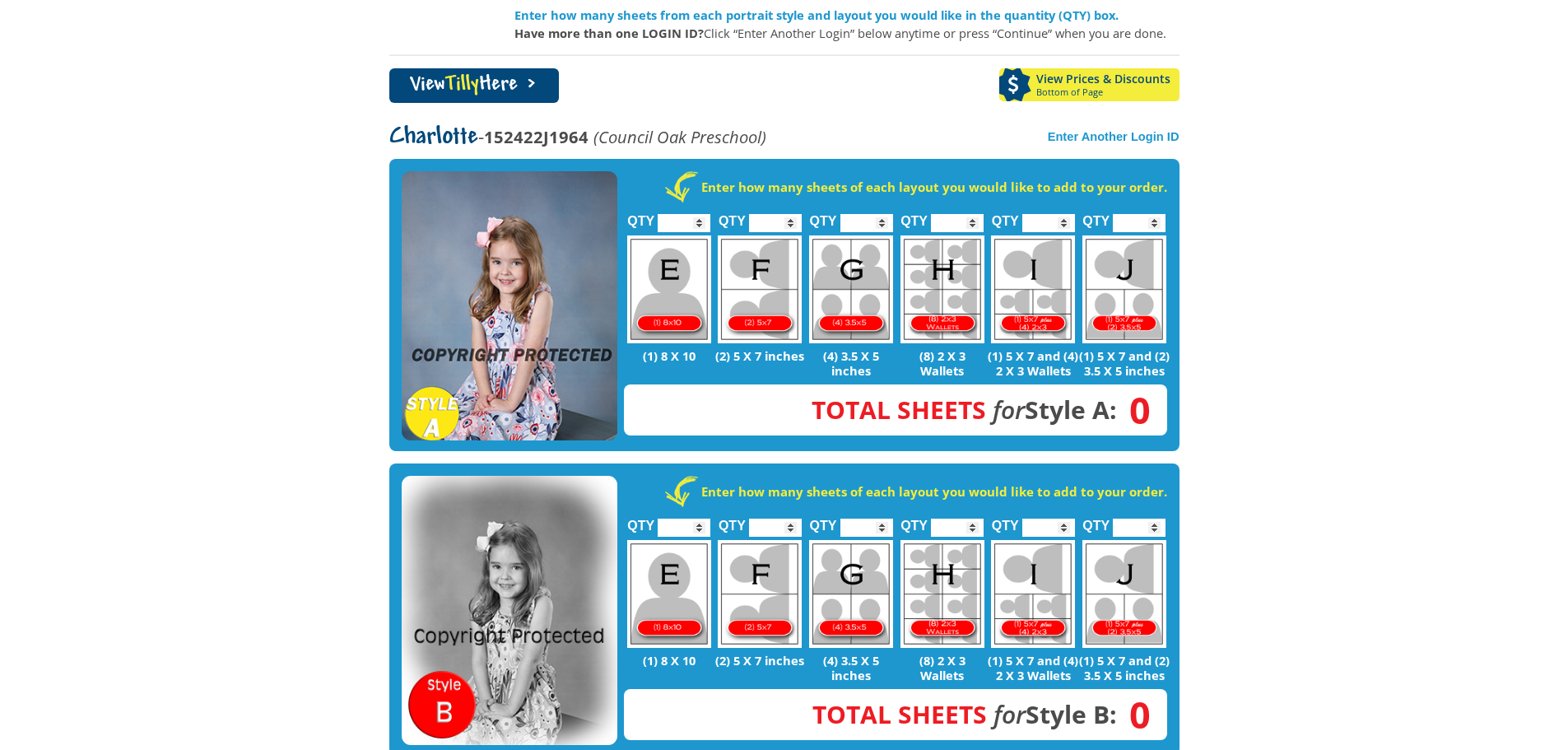
click at [797, 214] on input "*" at bounding box center [775, 223] width 53 height 18
click at [792, 214] on input "*" at bounding box center [775, 223] width 53 height 18
type input "*"
click at [792, 214] on input "*" at bounding box center [775, 223] width 53 height 18
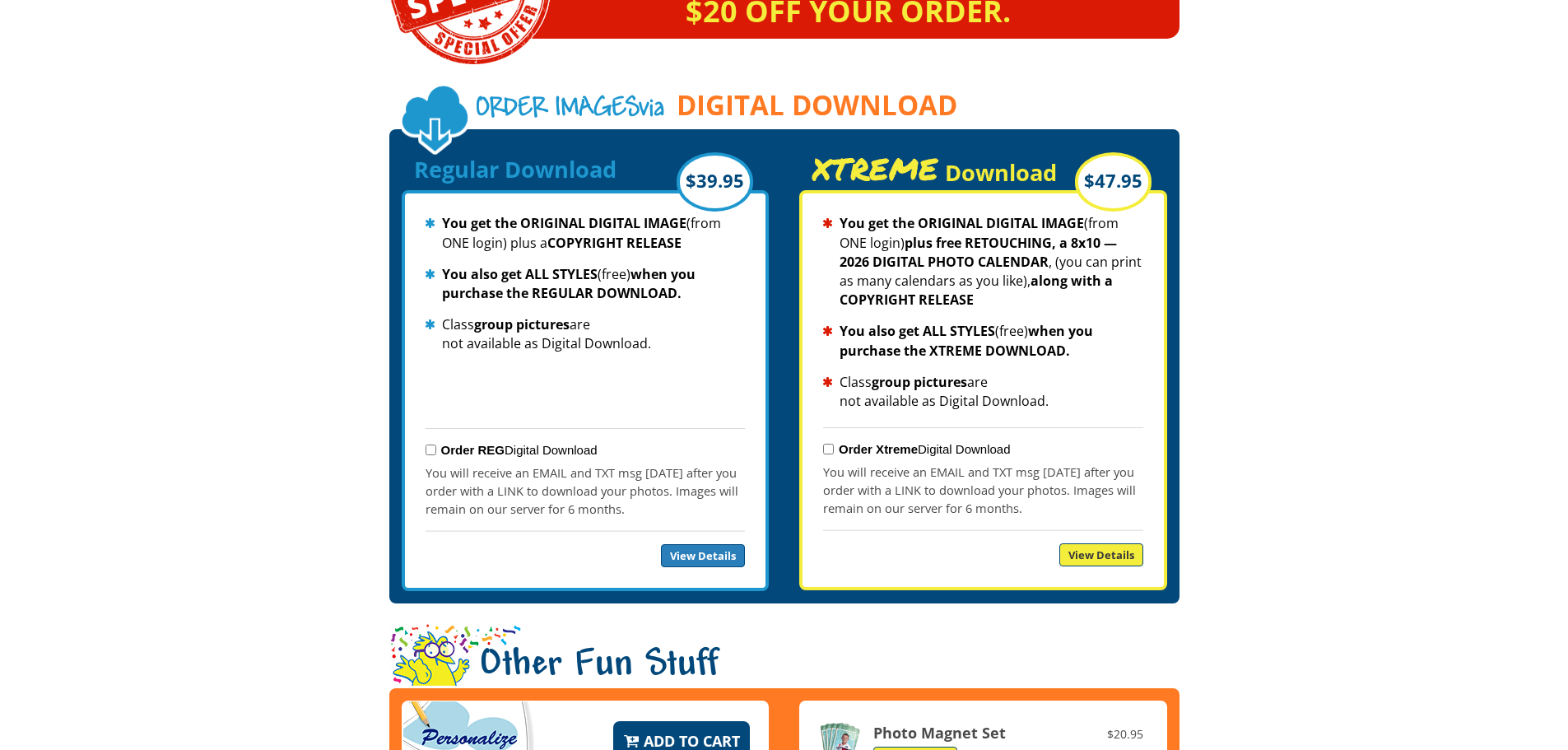
scroll to position [1563, 0]
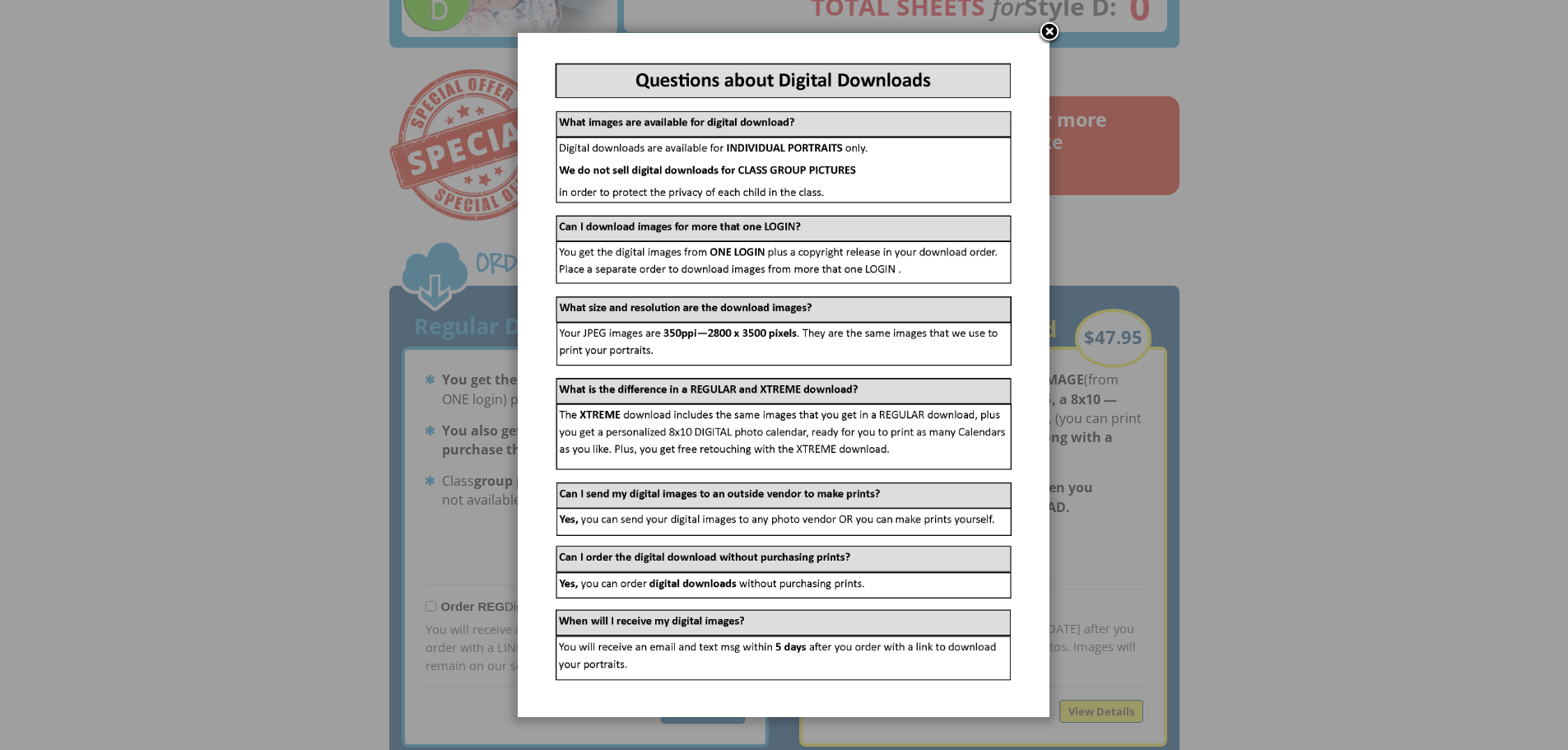
click at [1053, 38] on link at bounding box center [1049, 33] width 24 height 24
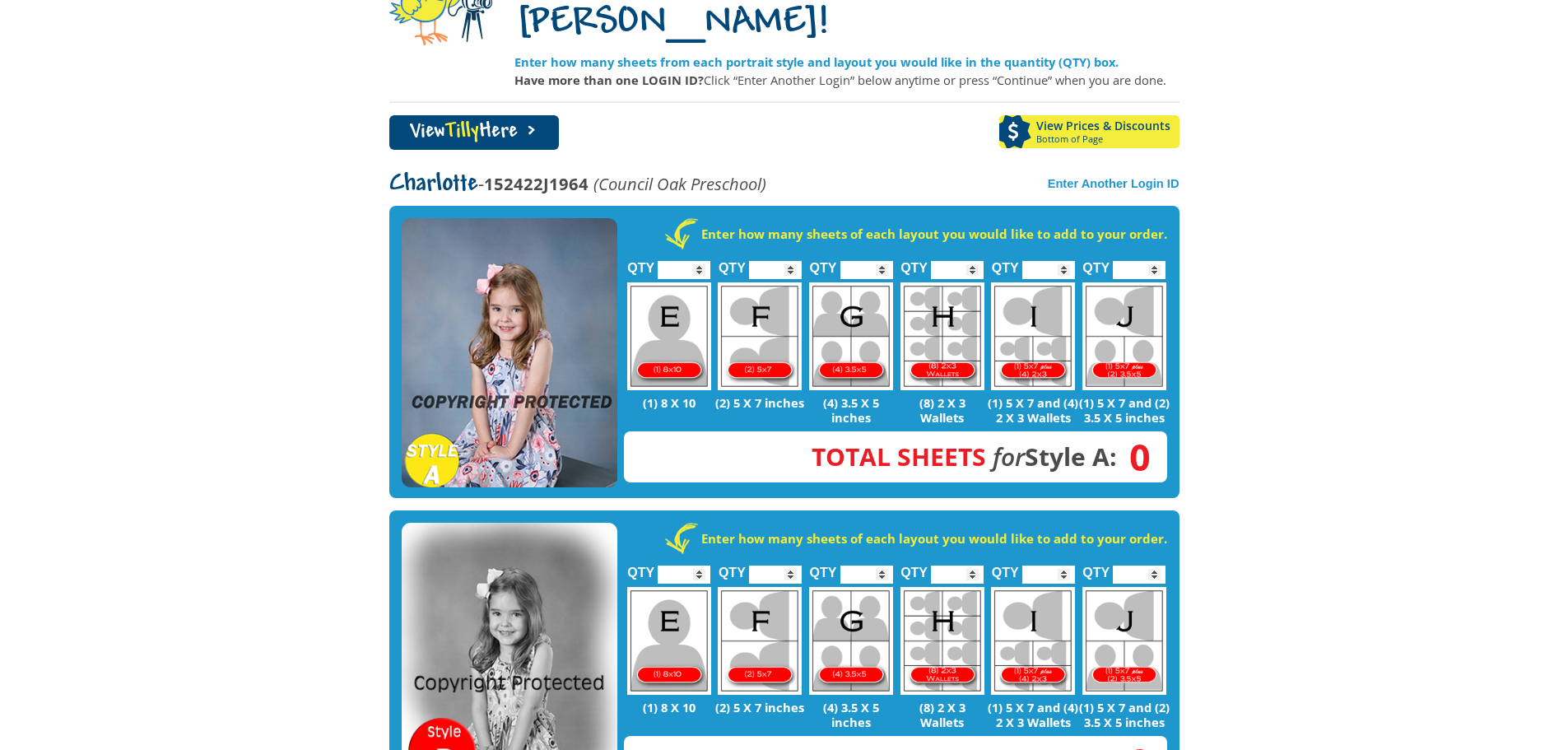
scroll to position [247, 0]
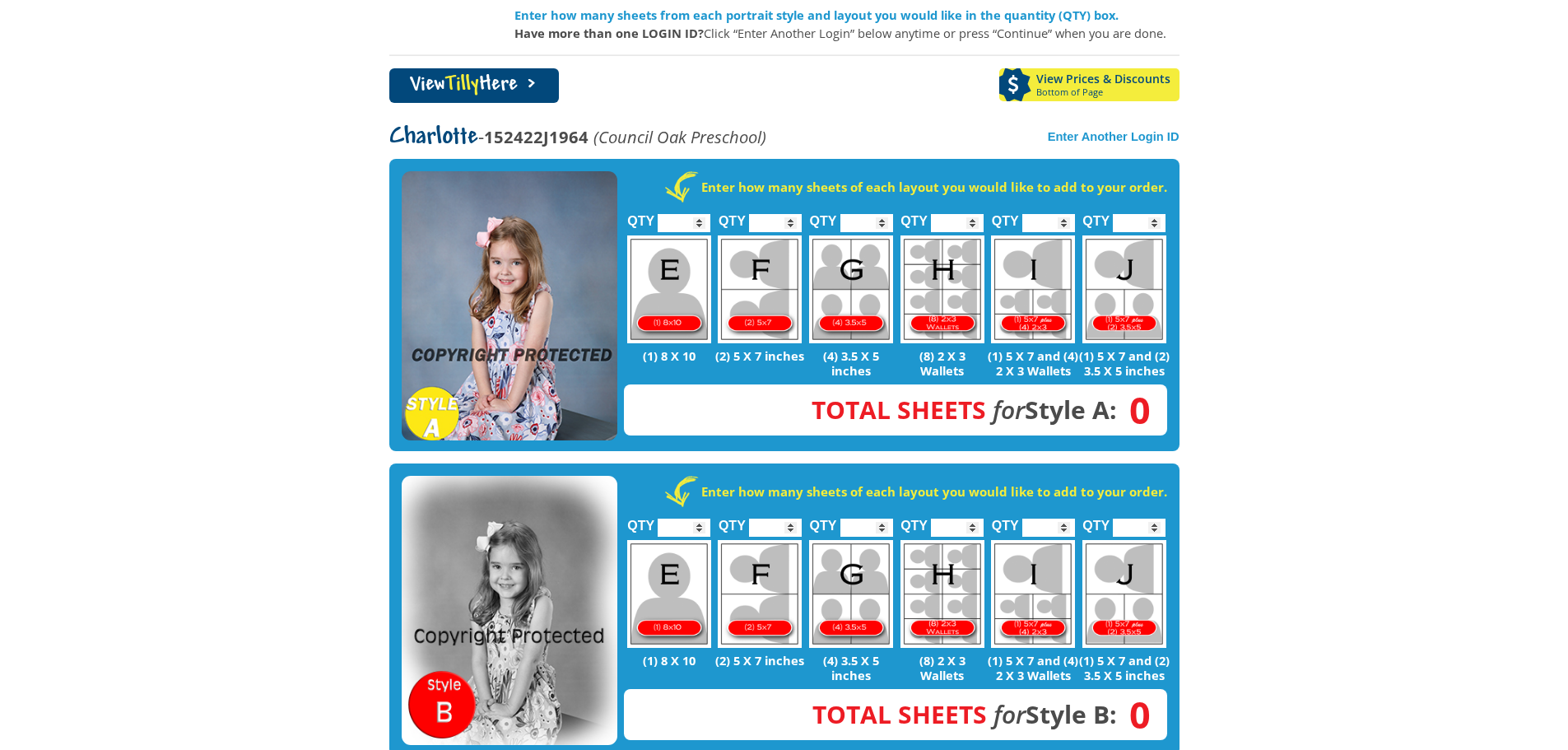
type input "*"
click at [1155, 214] on input "*" at bounding box center [1139, 223] width 53 height 18
click at [1237, 262] on body "(888) 598-4911 Menu Home FAQ Cart About Picture Day Contact Let's select portra…" at bounding box center [784, 127] width 1568 height 750
click at [506, 68] on link "View Tilly Here >" at bounding box center [474, 86] width 170 height 35
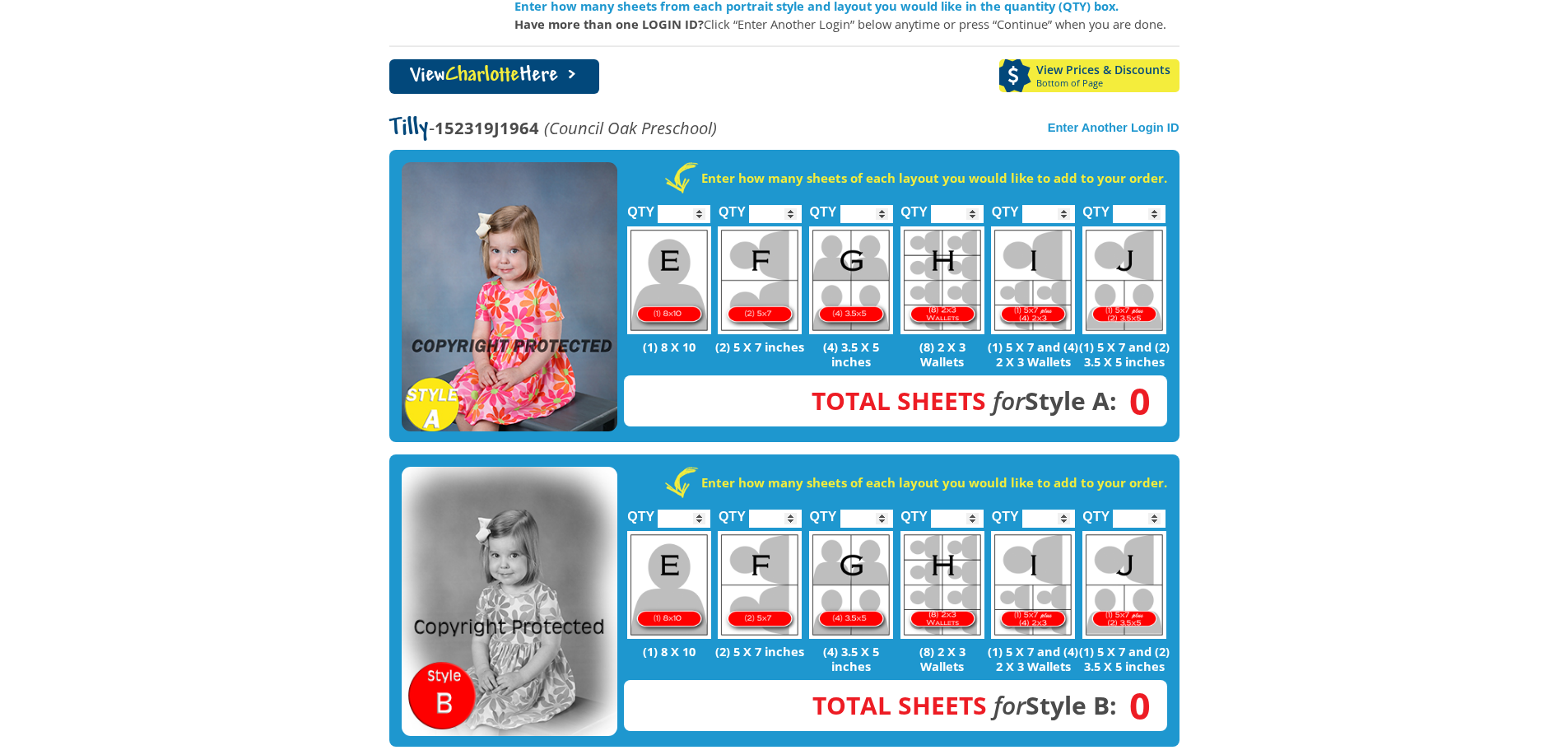
scroll to position [247, 0]
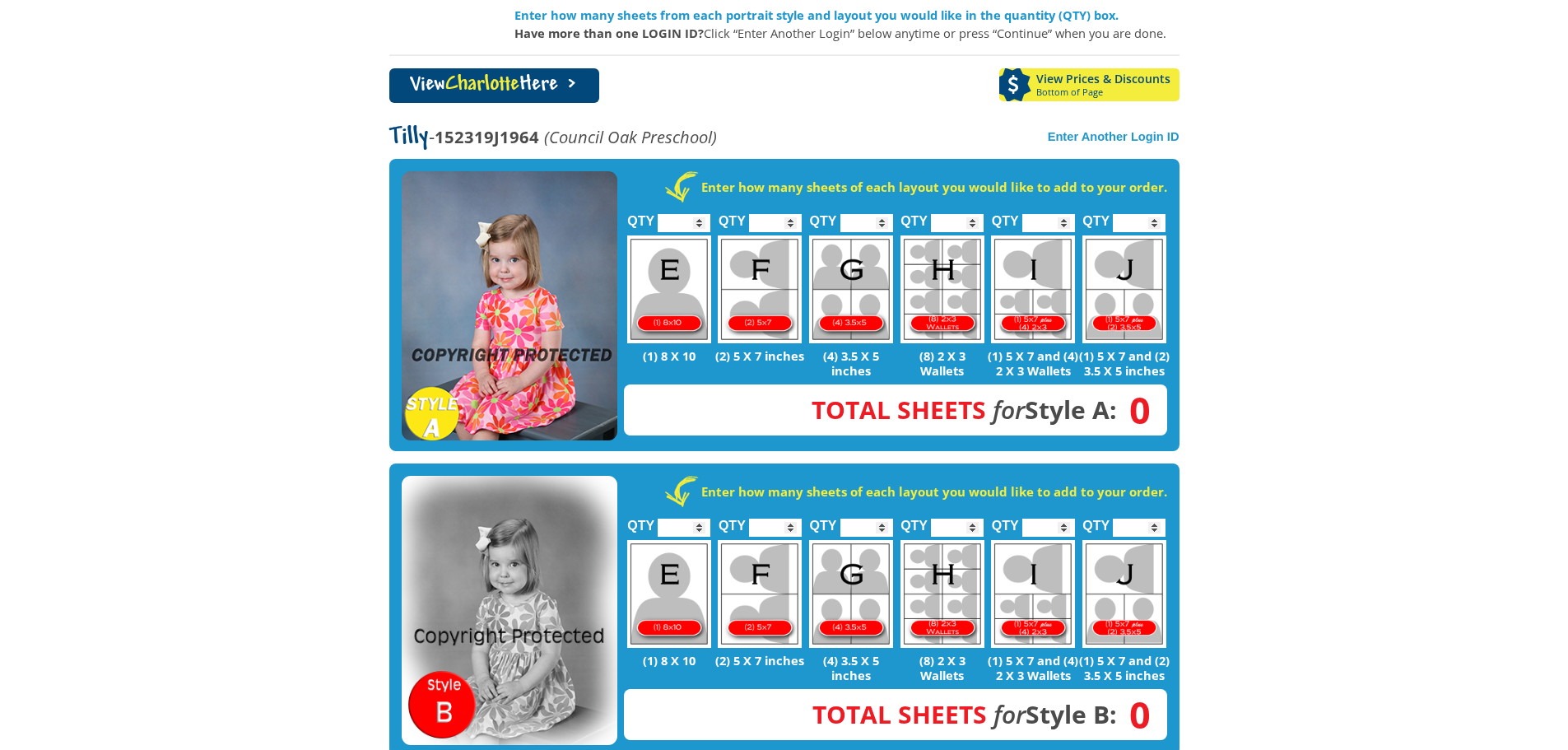
click at [1158, 214] on input "*" at bounding box center [1139, 223] width 53 height 18
type input "*"
click at [1156, 214] on input "*" at bounding box center [1139, 223] width 53 height 18
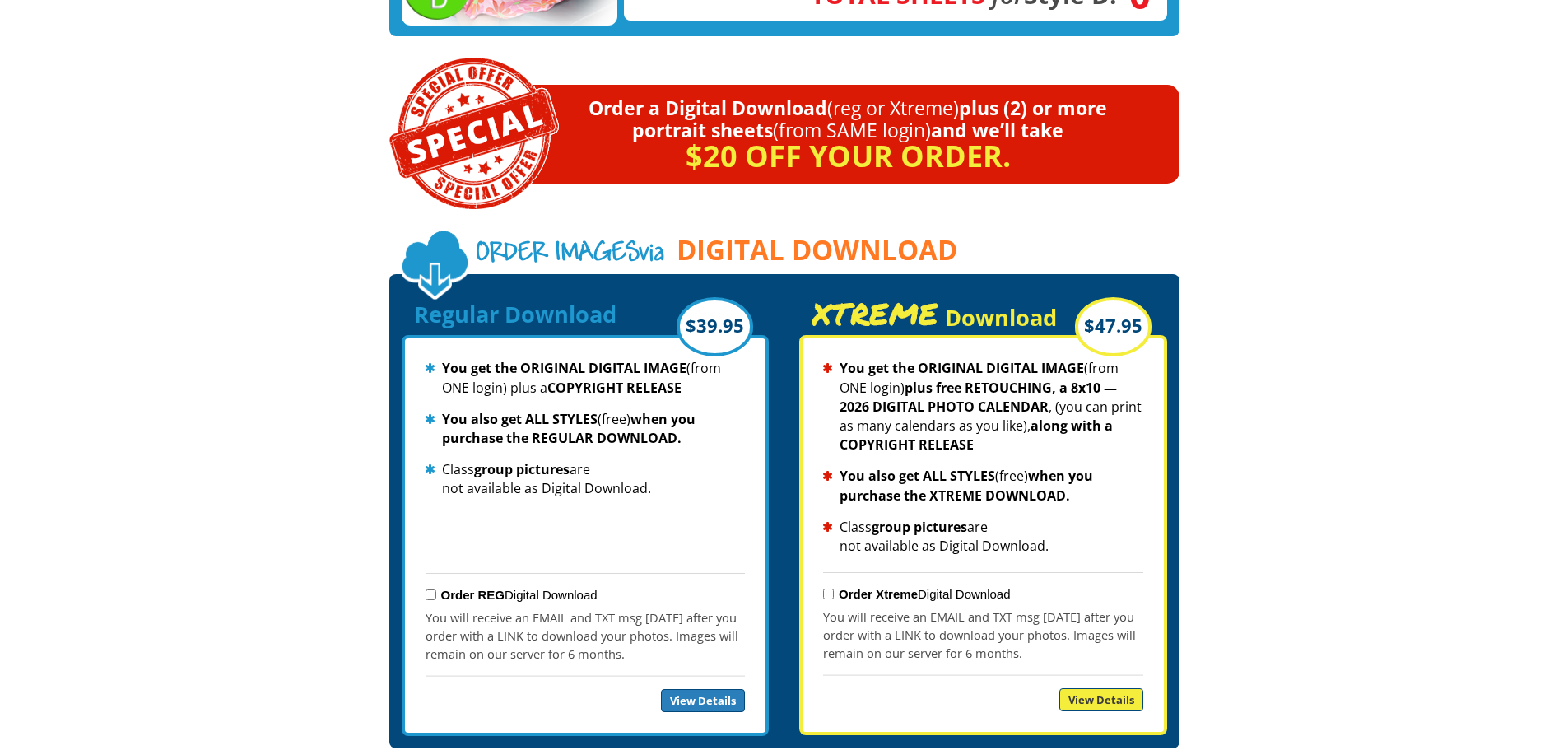
scroll to position [1728, 0]
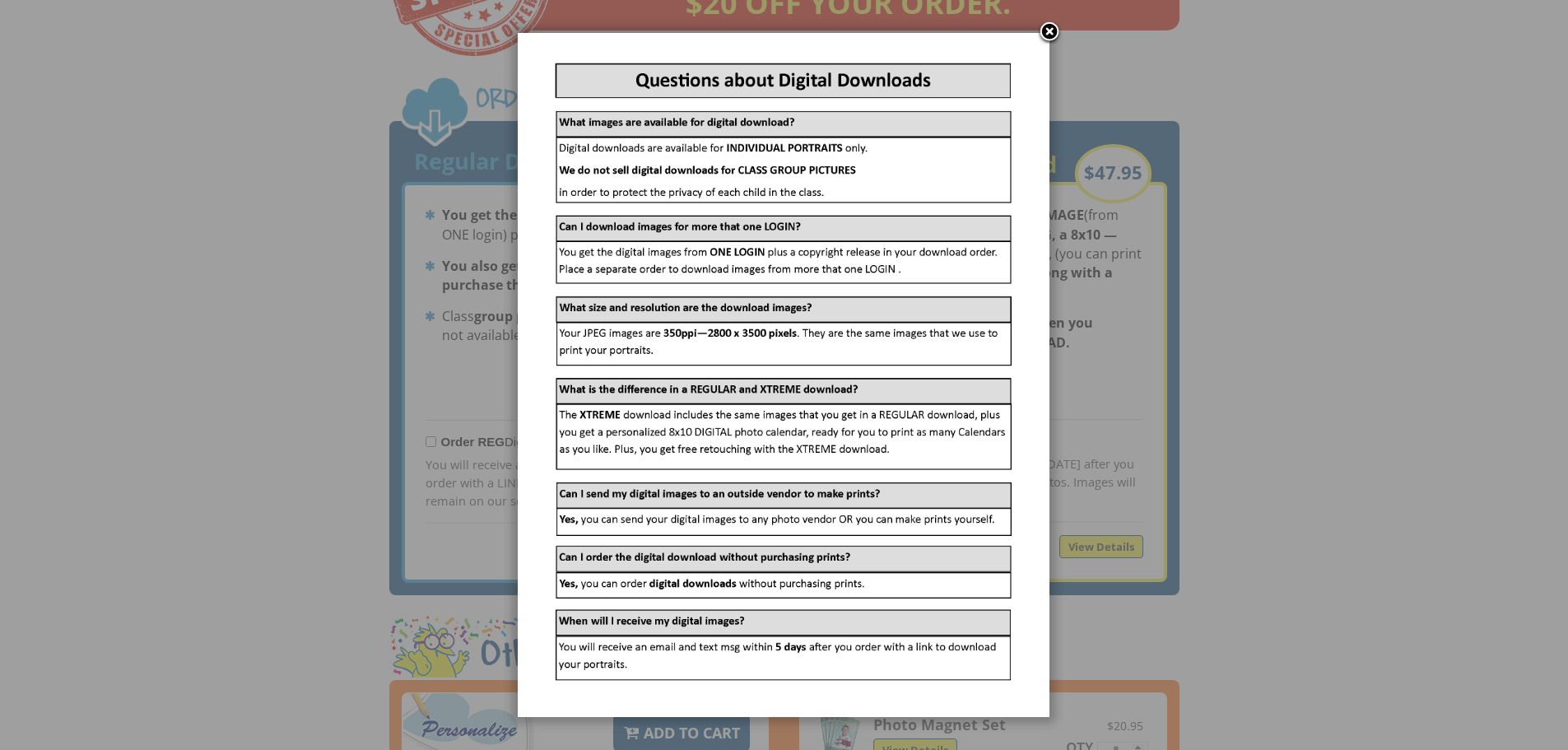
click at [1044, 26] on link at bounding box center [1049, 33] width 24 height 24
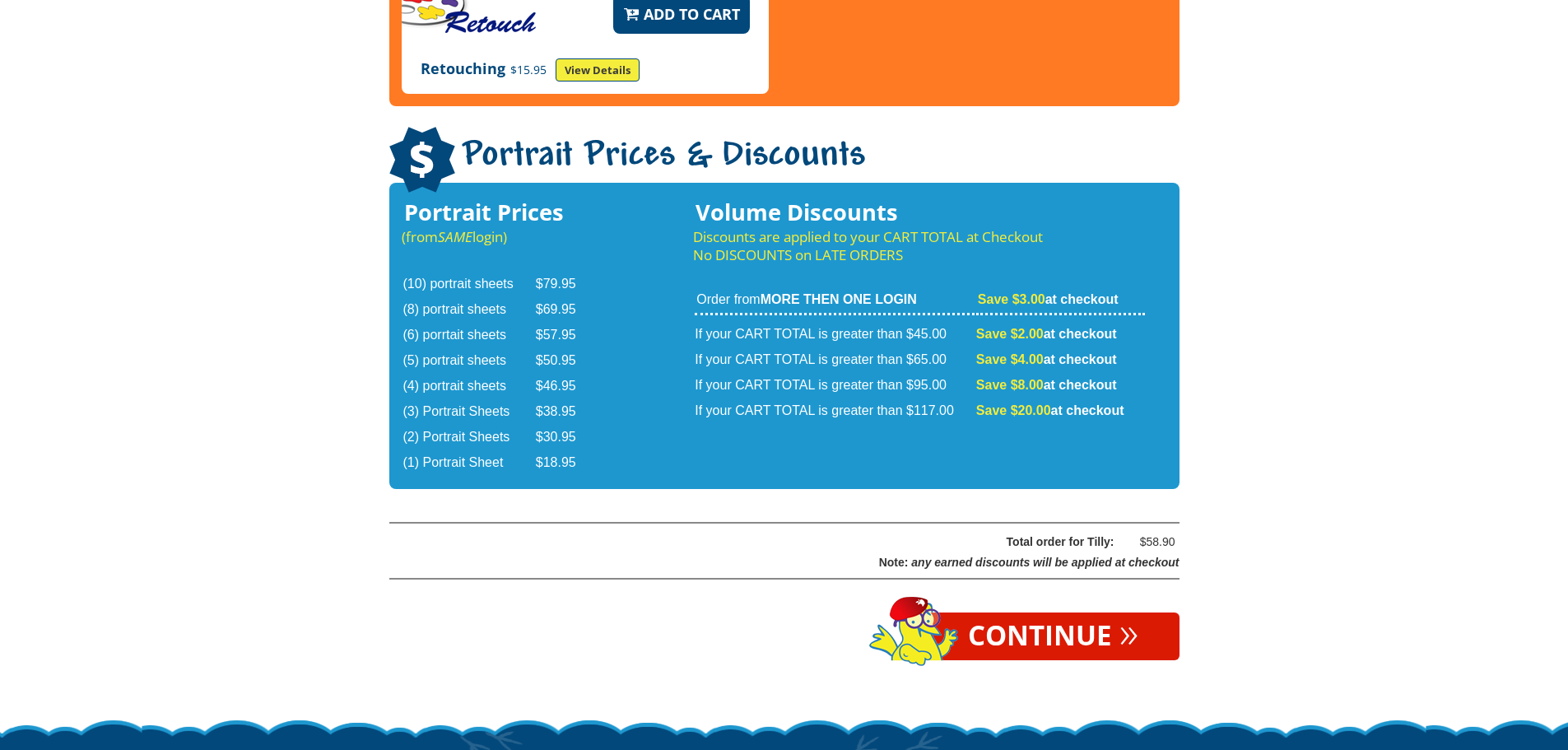
scroll to position [2633, 0]
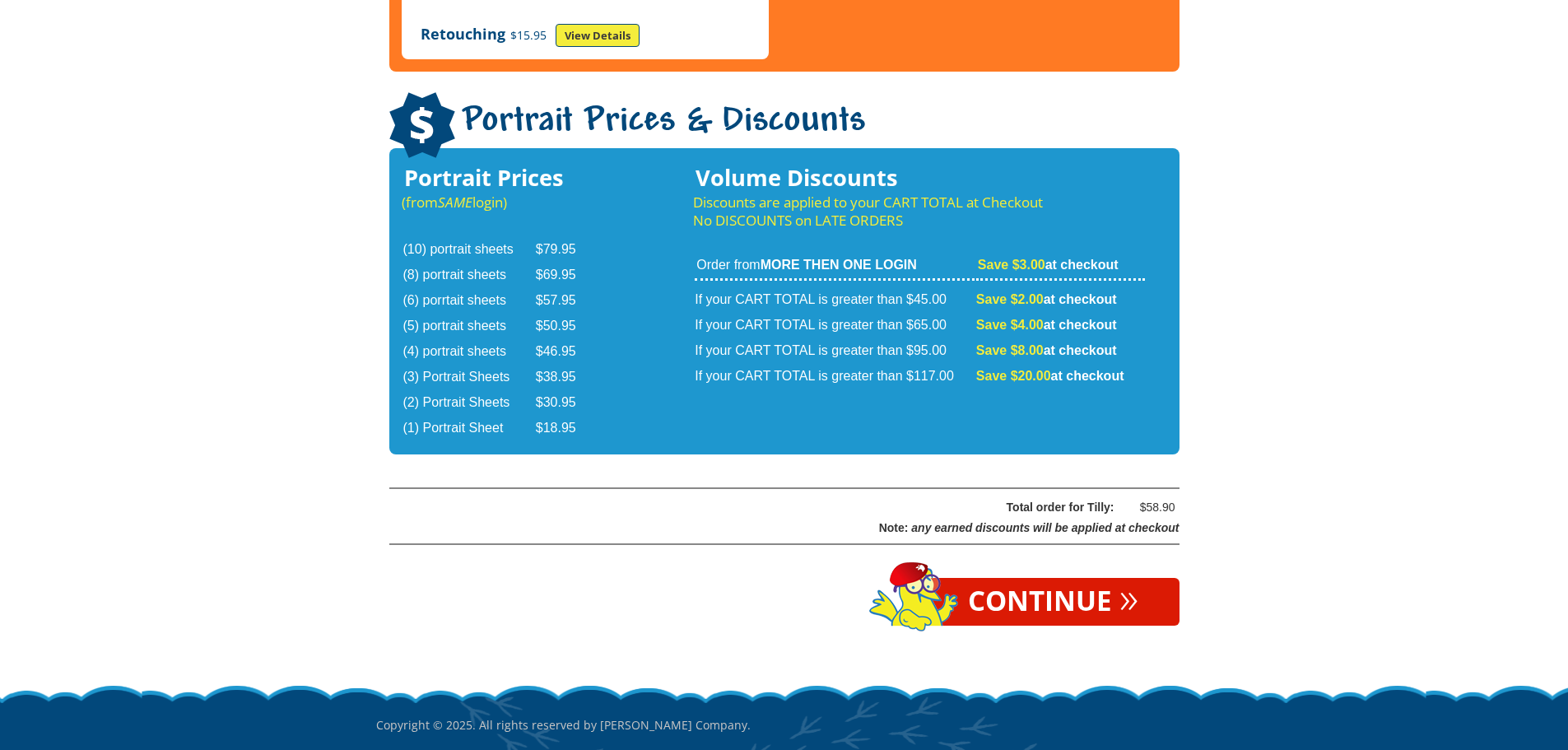
click at [1113, 577] on link "Continue »" at bounding box center [1053, 601] width 252 height 48
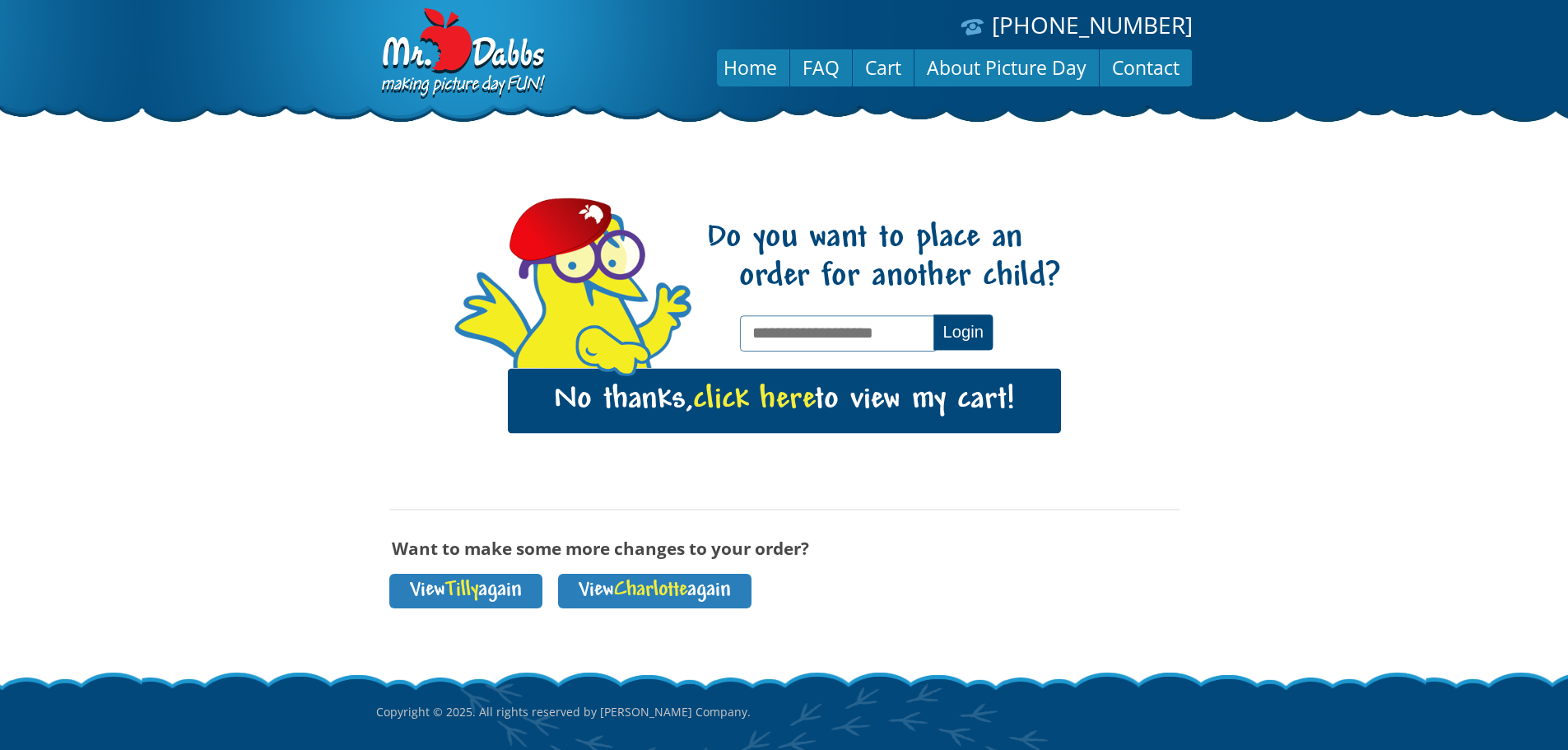
click at [850, 328] on input "text" at bounding box center [838, 333] width 197 height 36
click at [683, 590] on span "Charlotte" at bounding box center [650, 590] width 73 height 23
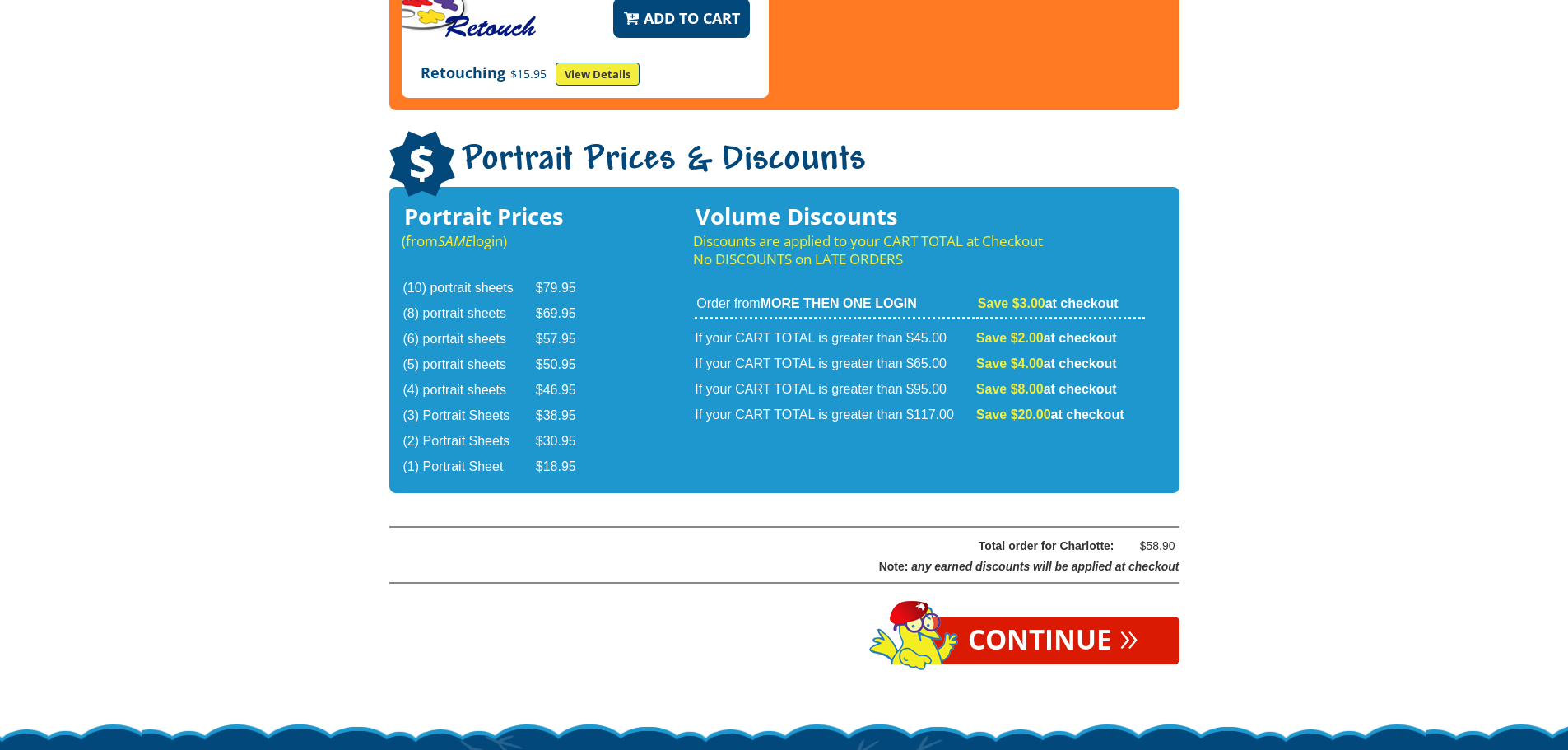
scroll to position [2688, 0]
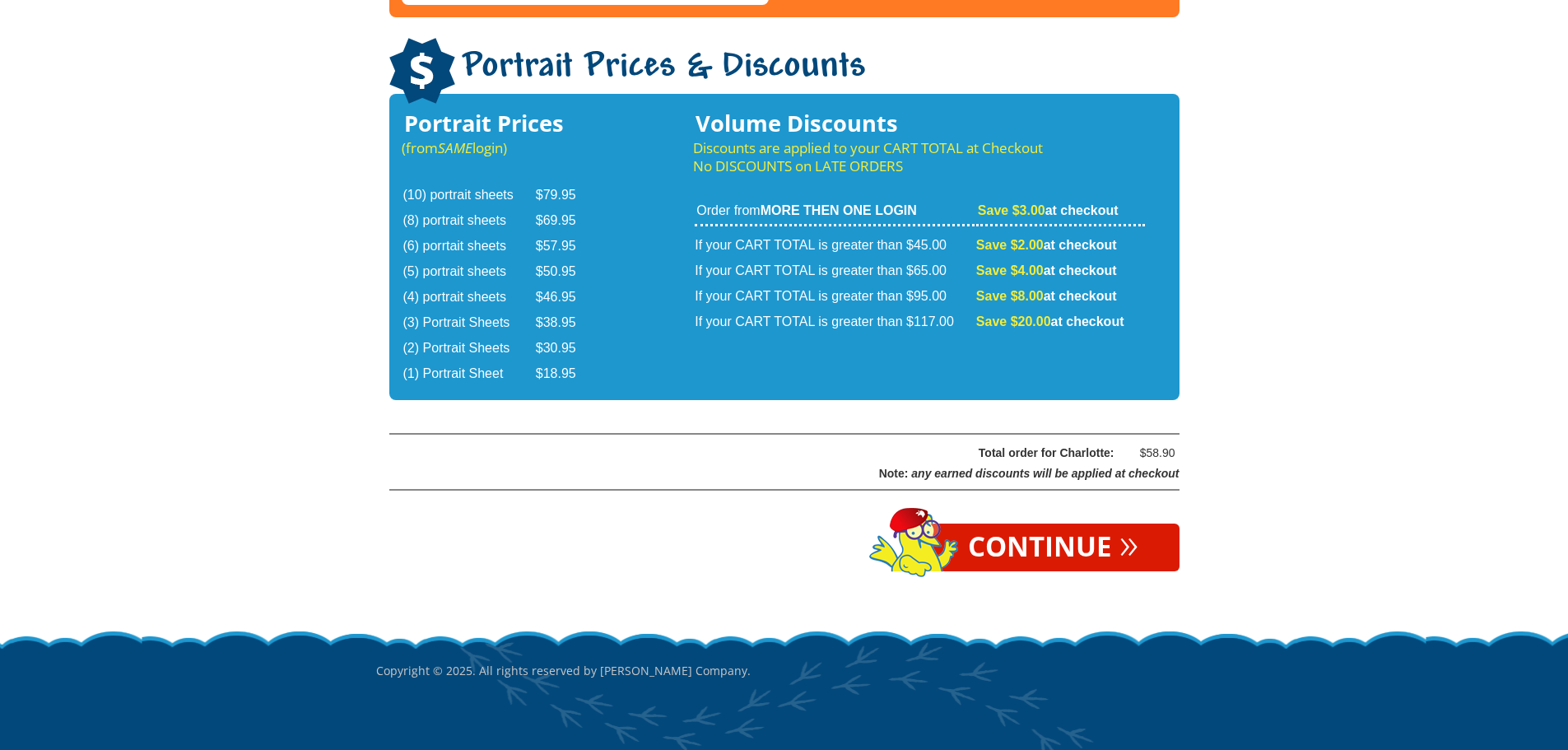
click at [1073, 524] on link "Continue »" at bounding box center [1053, 547] width 252 height 48
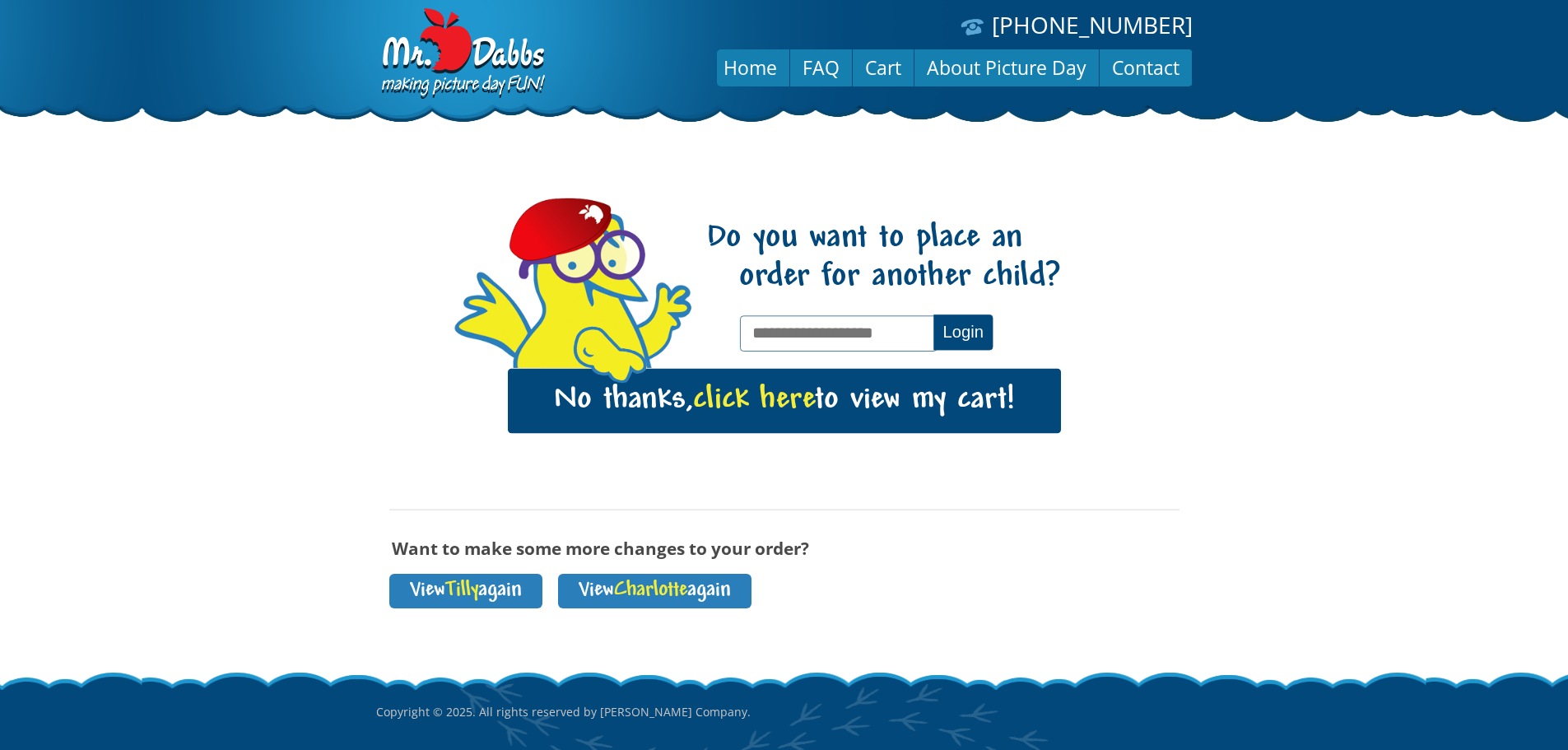
click at [735, 401] on span "click here" at bounding box center [754, 400] width 121 height 34
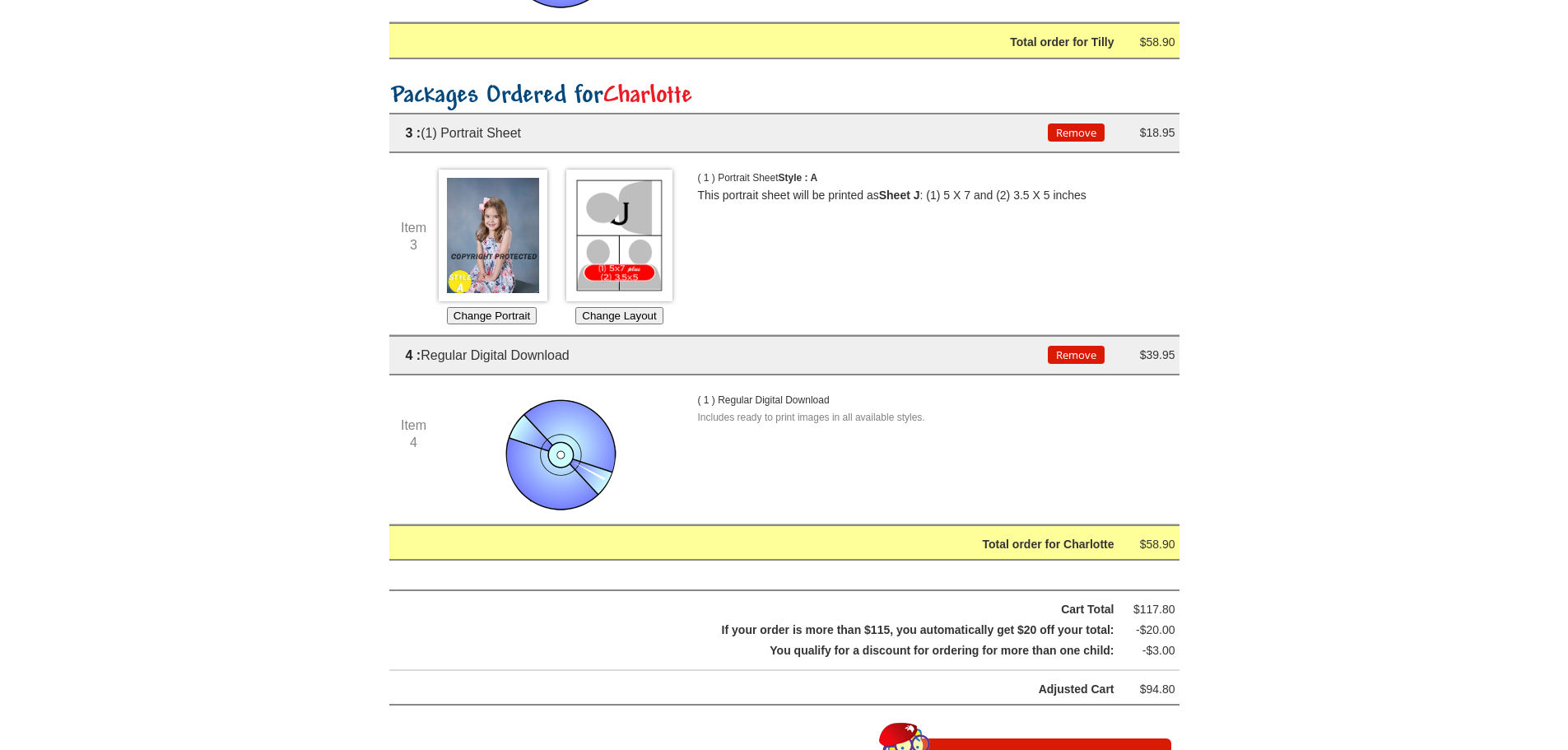
scroll to position [740, 0]
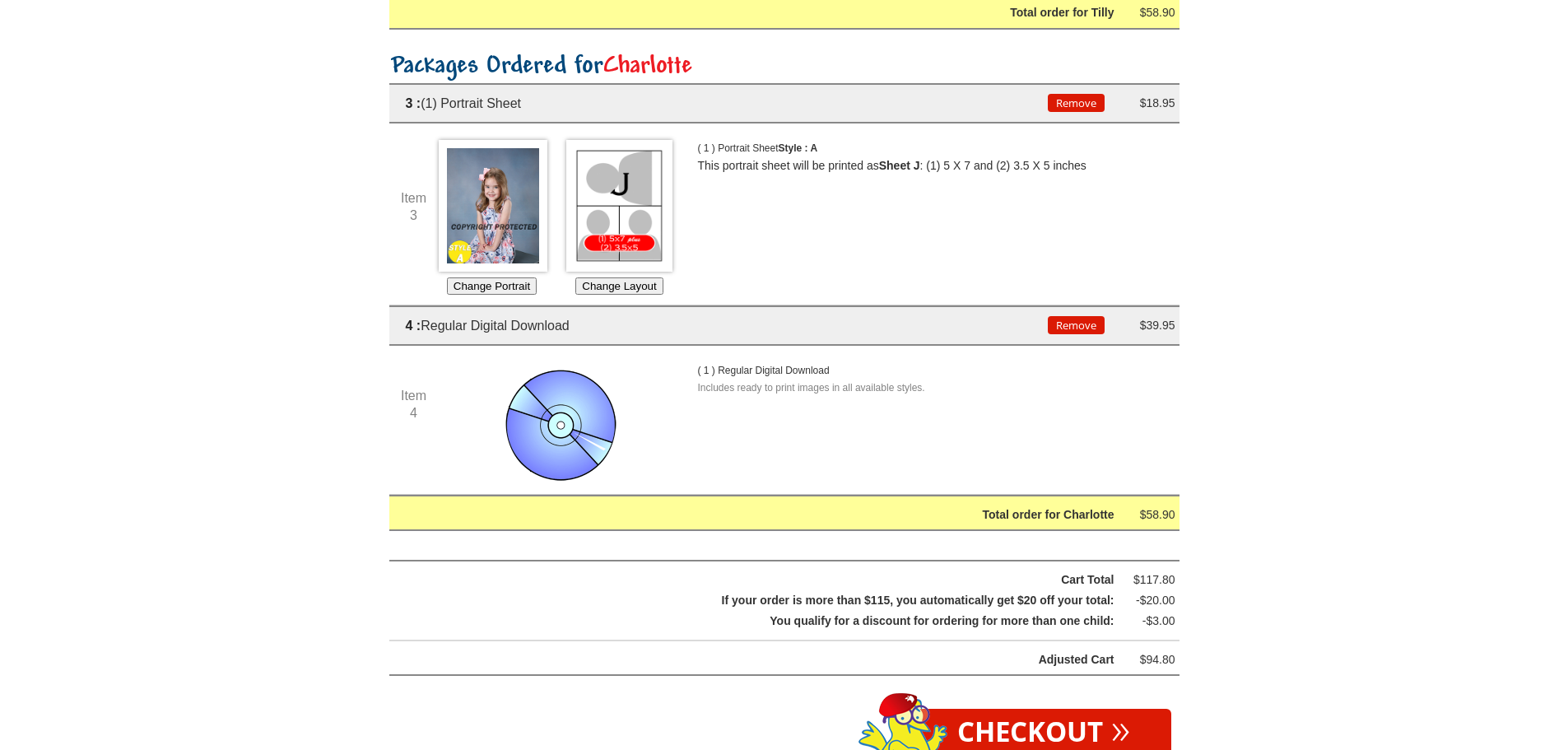
click at [1091, 112] on button "Remove" at bounding box center [1075, 102] width 56 height 18
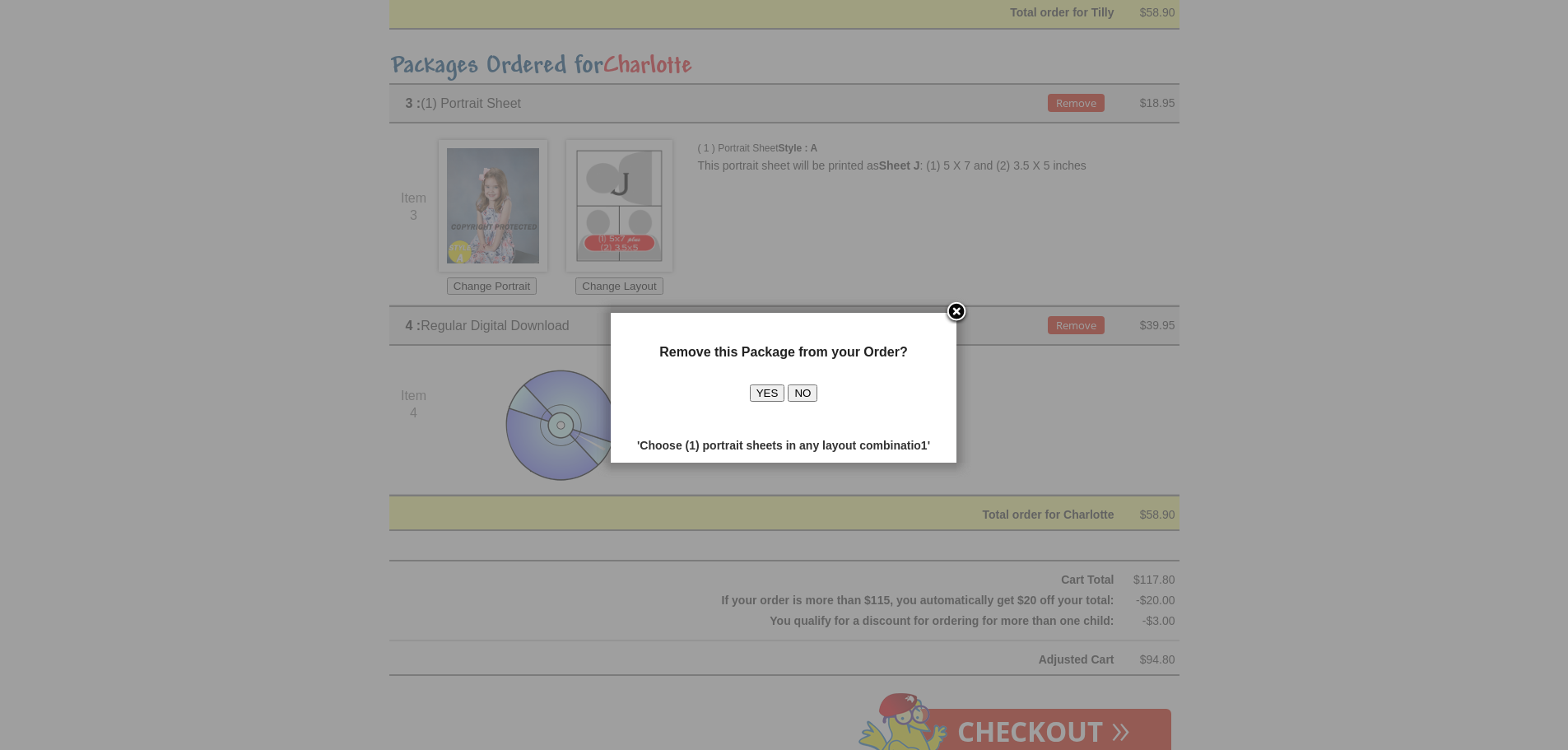
click at [768, 396] on button "YES" at bounding box center [768, 393] width 36 height 17
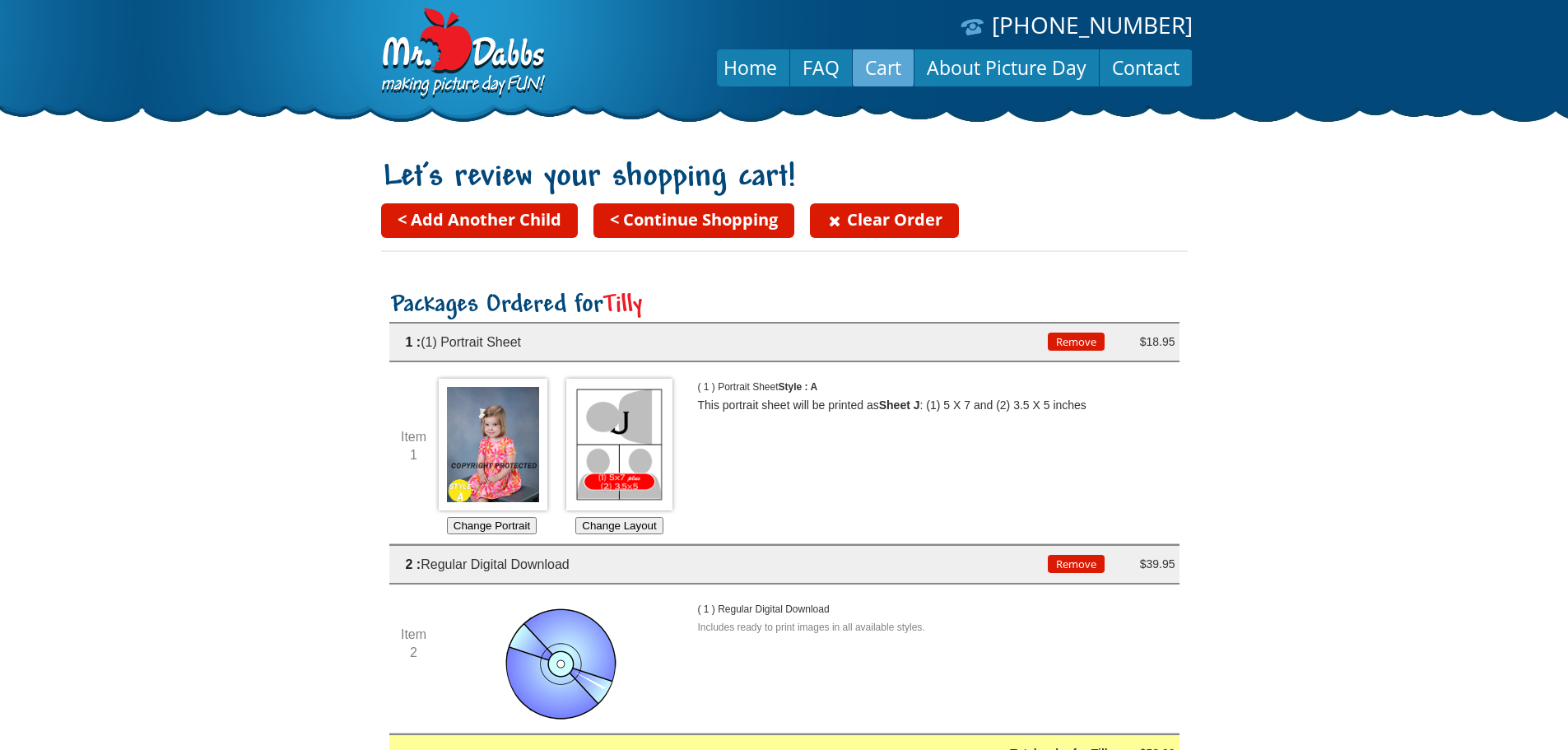
click at [1082, 343] on button "Remove" at bounding box center [1075, 341] width 56 height 18
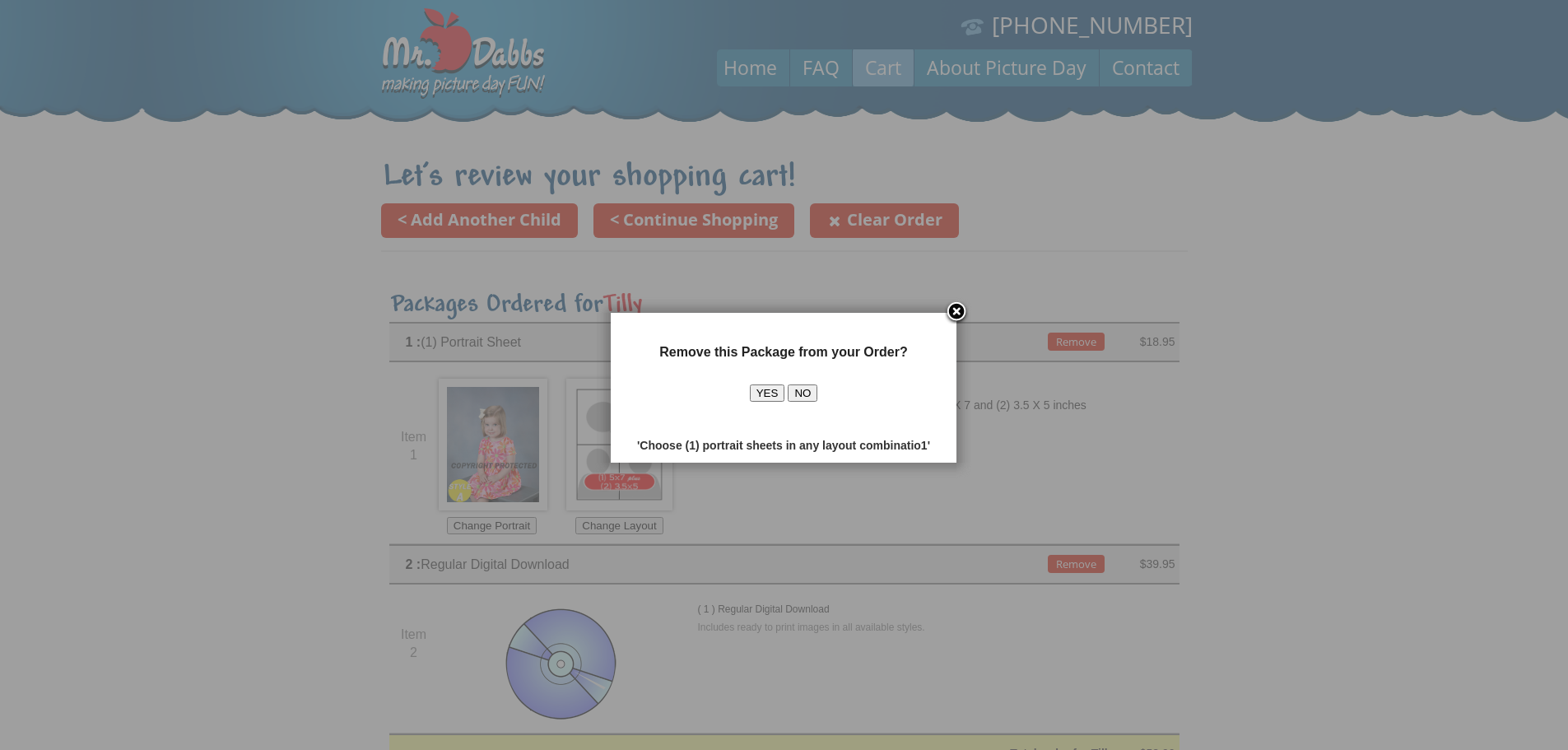
click at [766, 399] on button "YES" at bounding box center [768, 393] width 36 height 17
